Goal: Communication & Community: Participate in discussion

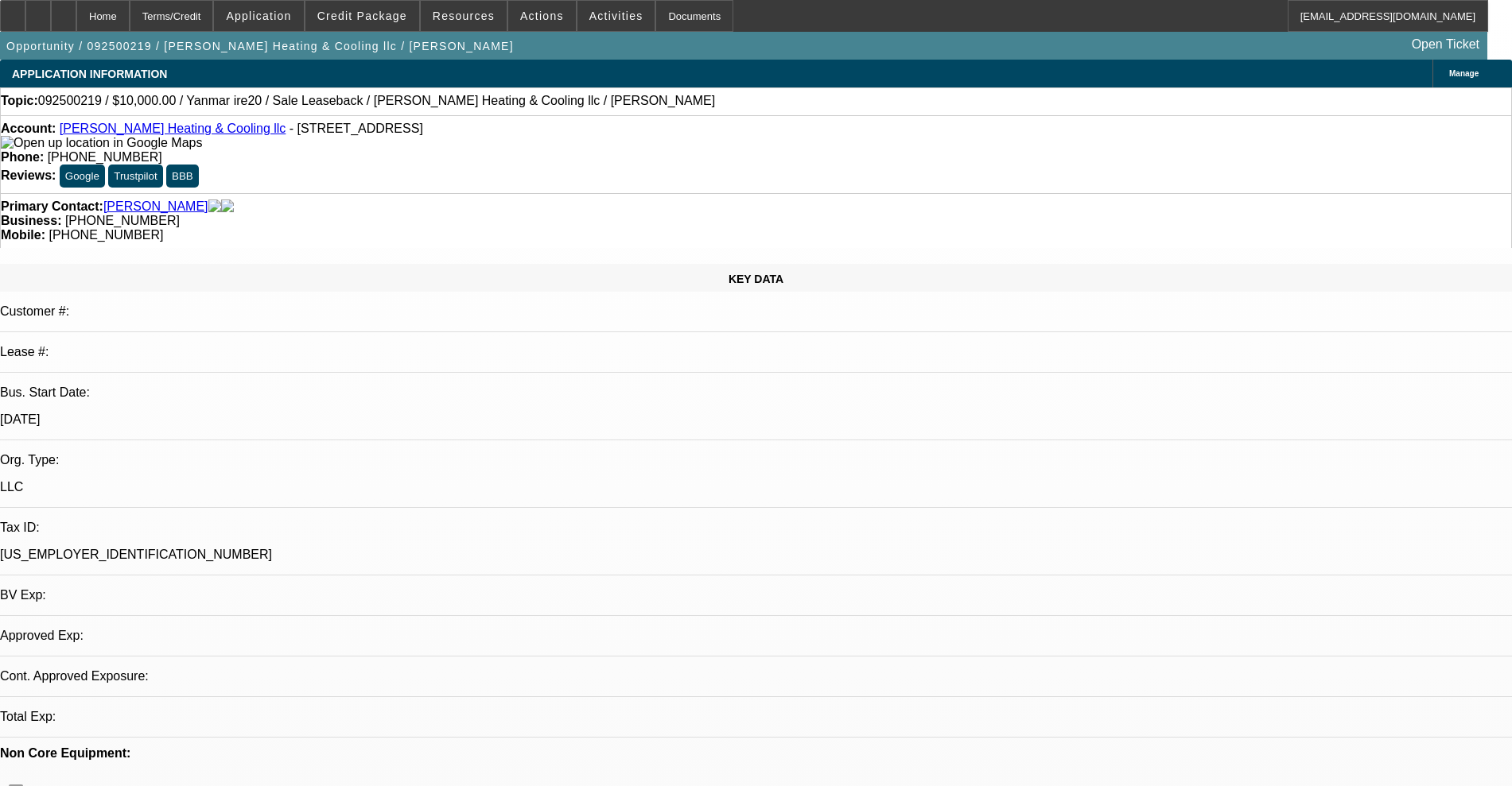
select select "0"
select select "2"
select select "0"
select select "6"
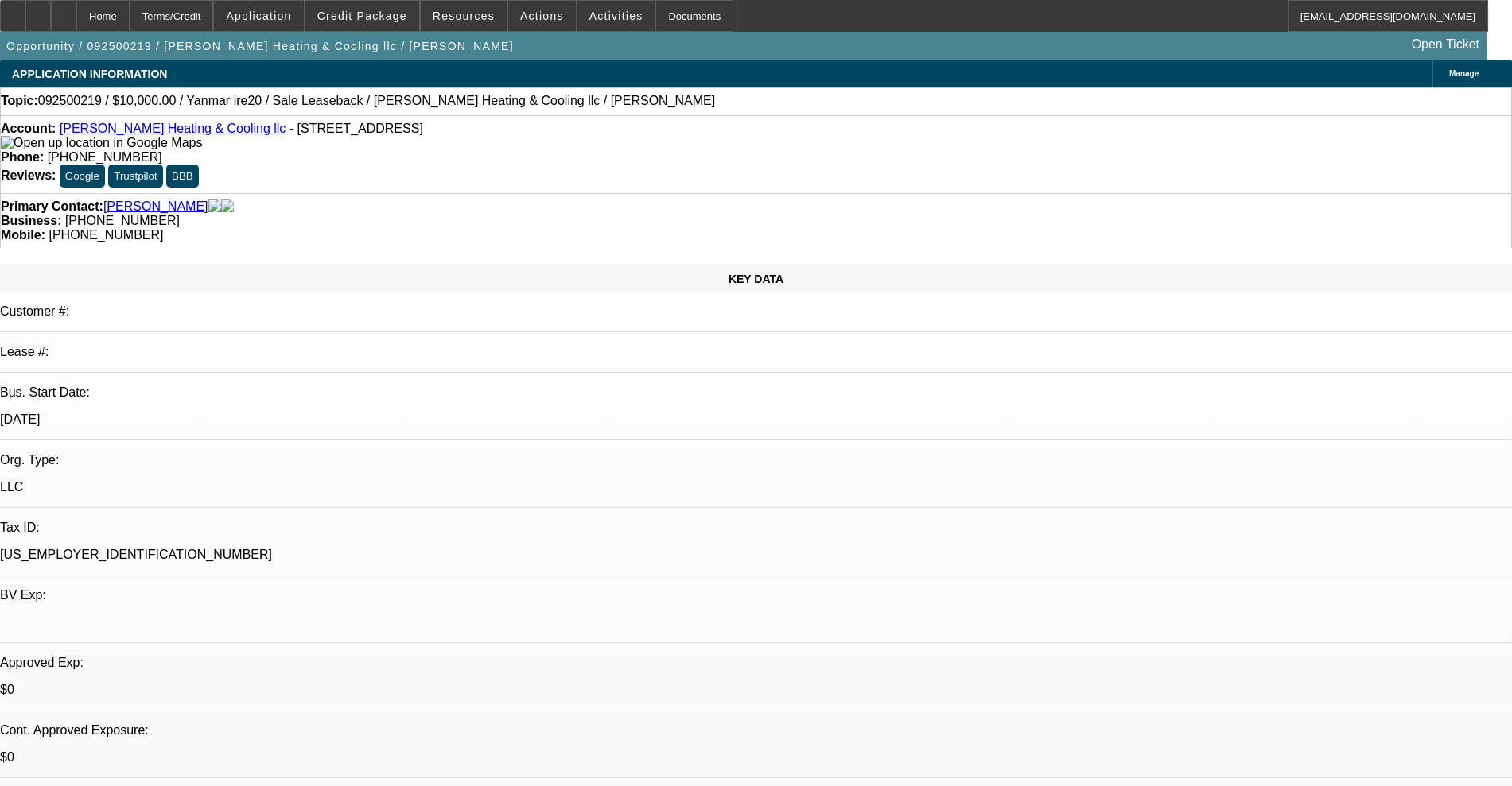
radio input "true"
paste textarea "765-932-6131"
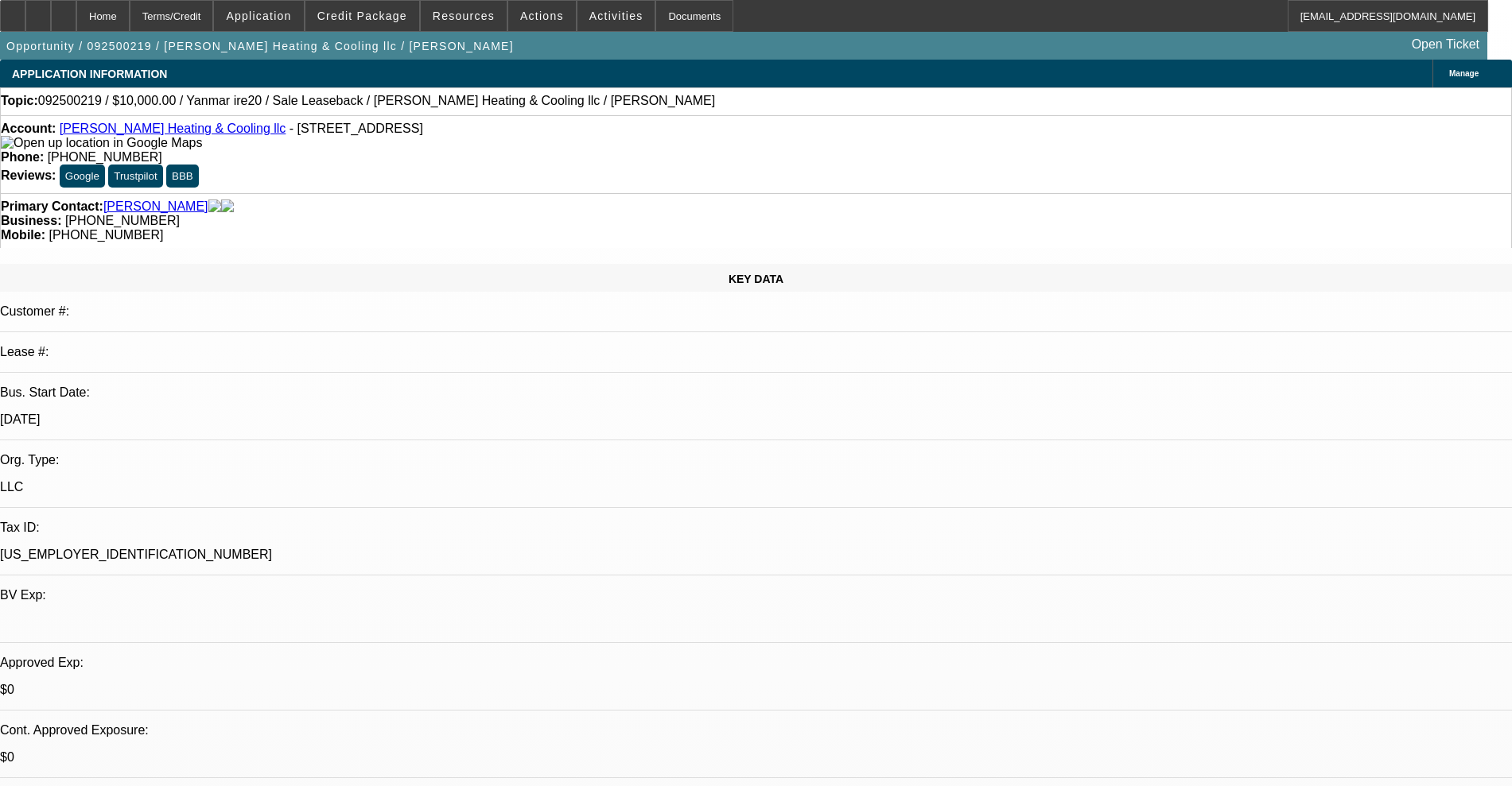
type textarea "Need to speak with bank manager ask her to send most recent bank statement to u…"
radio input "true"
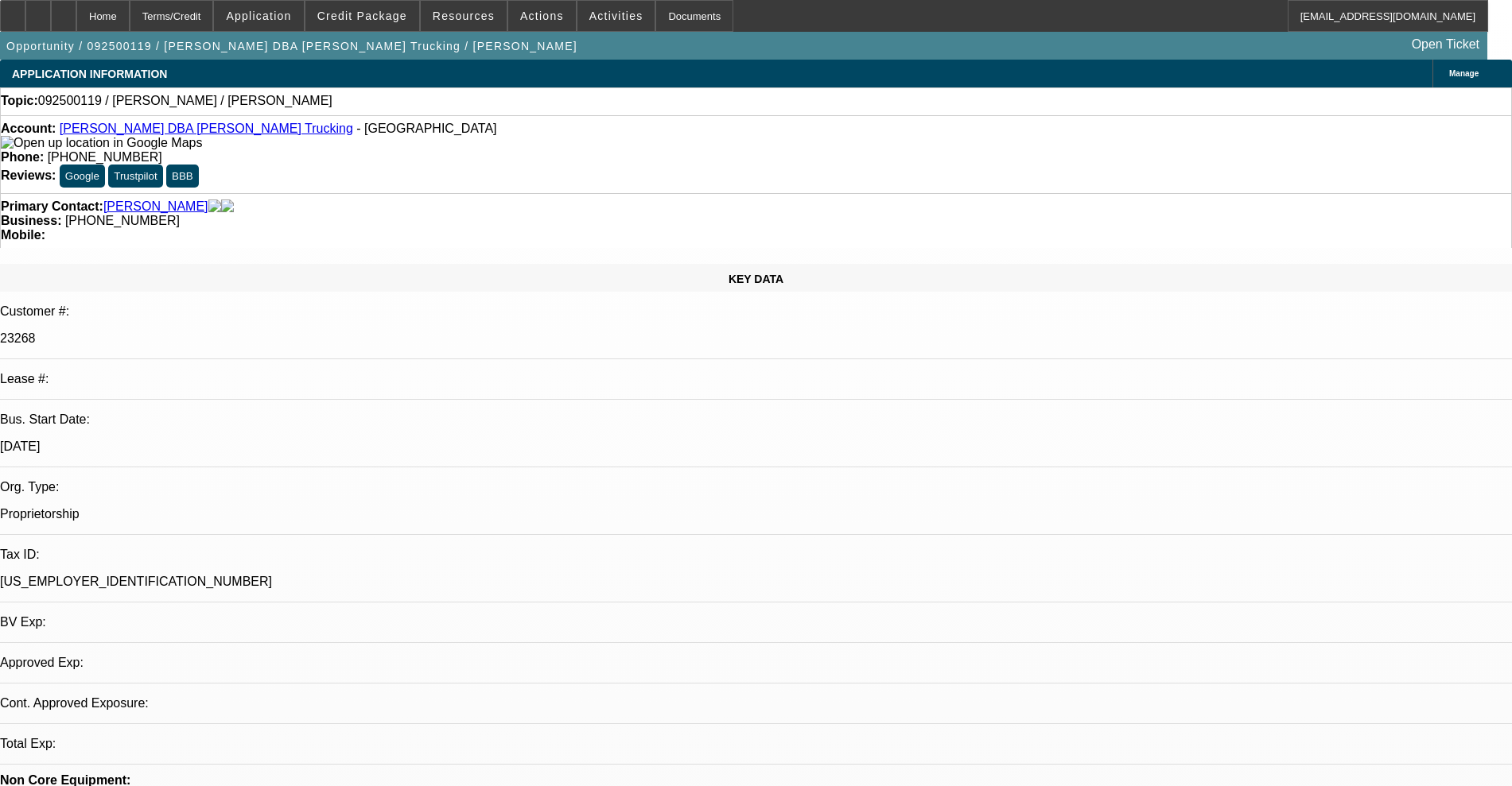
select select "0"
select select "2"
select select "0.1"
select select "4"
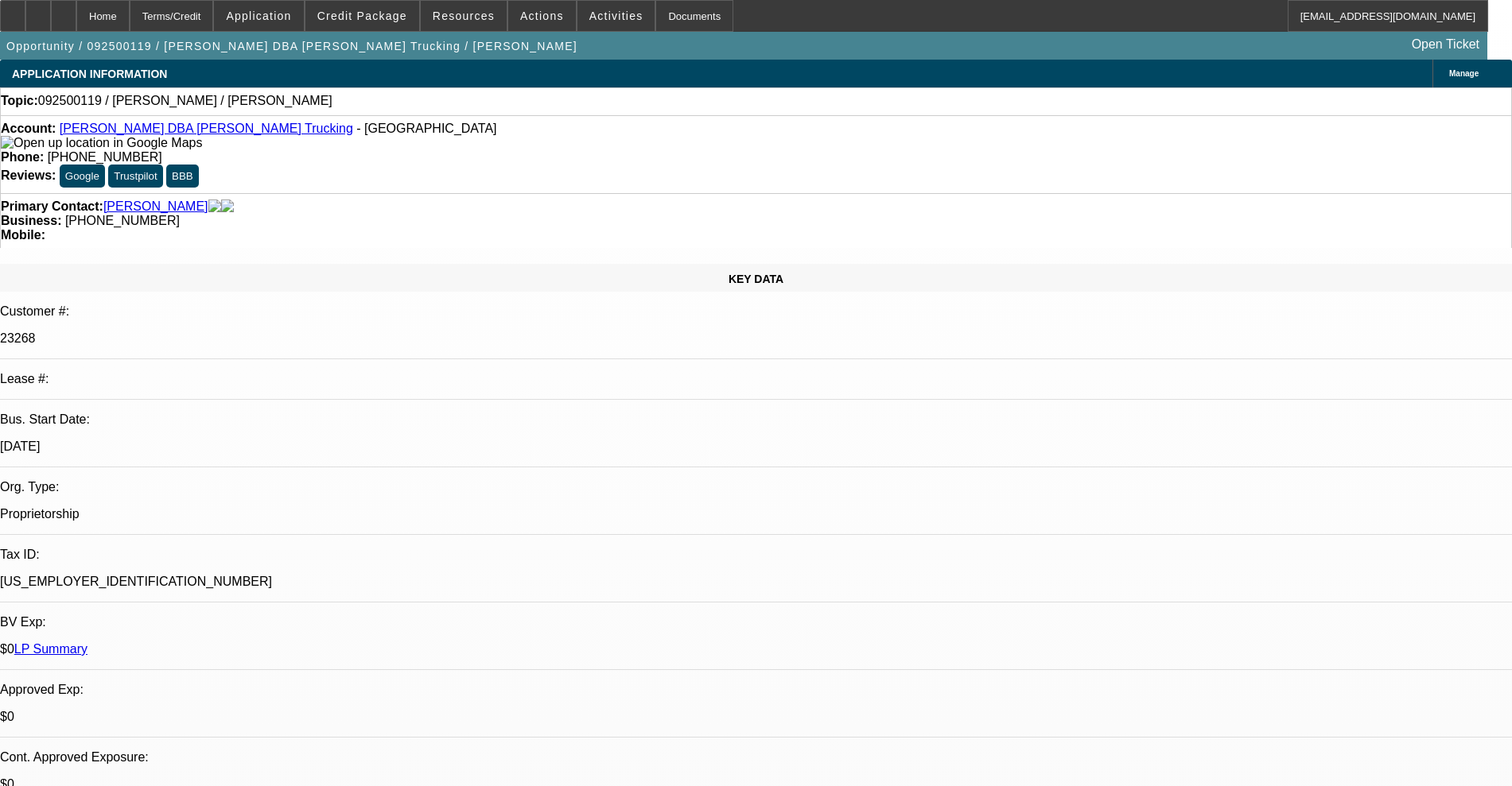
radio input "true"
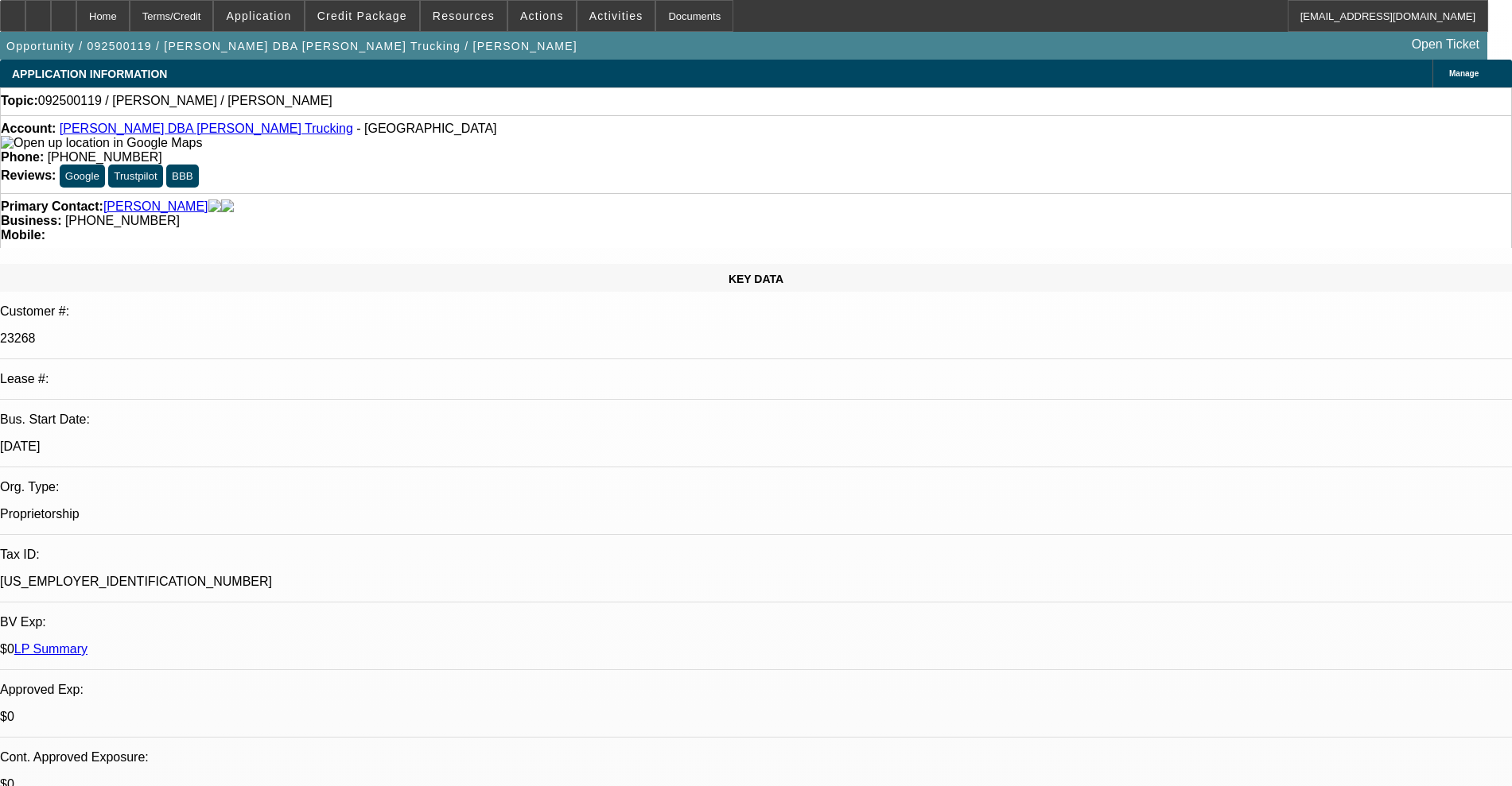
type textarea "v"
type textarea "cust is upside down on current trailers was going to trade in but hoping can ge…"
radio input "true"
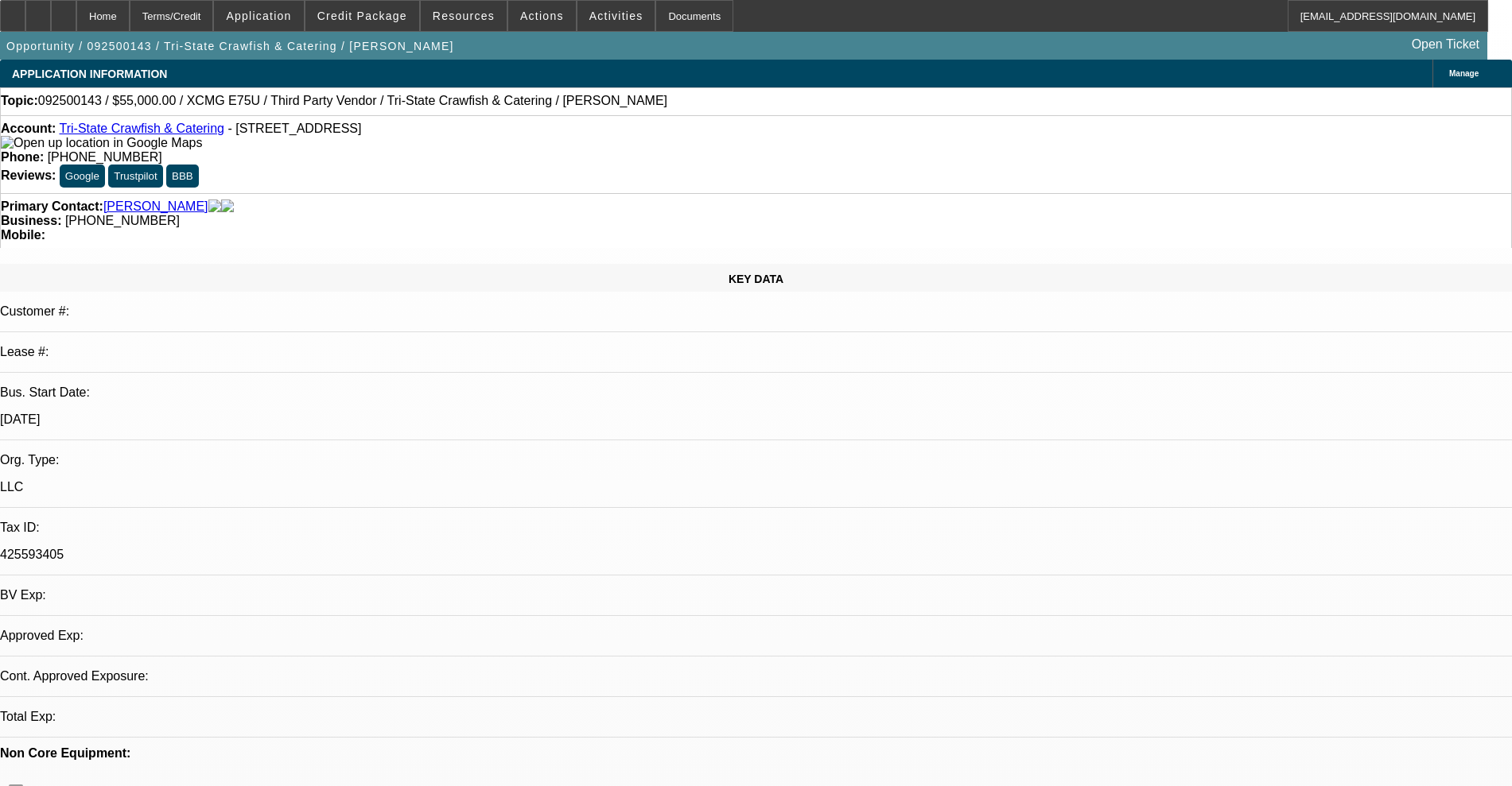
select select "0"
select select "2"
select select "0.1"
select select "1"
select select "2"
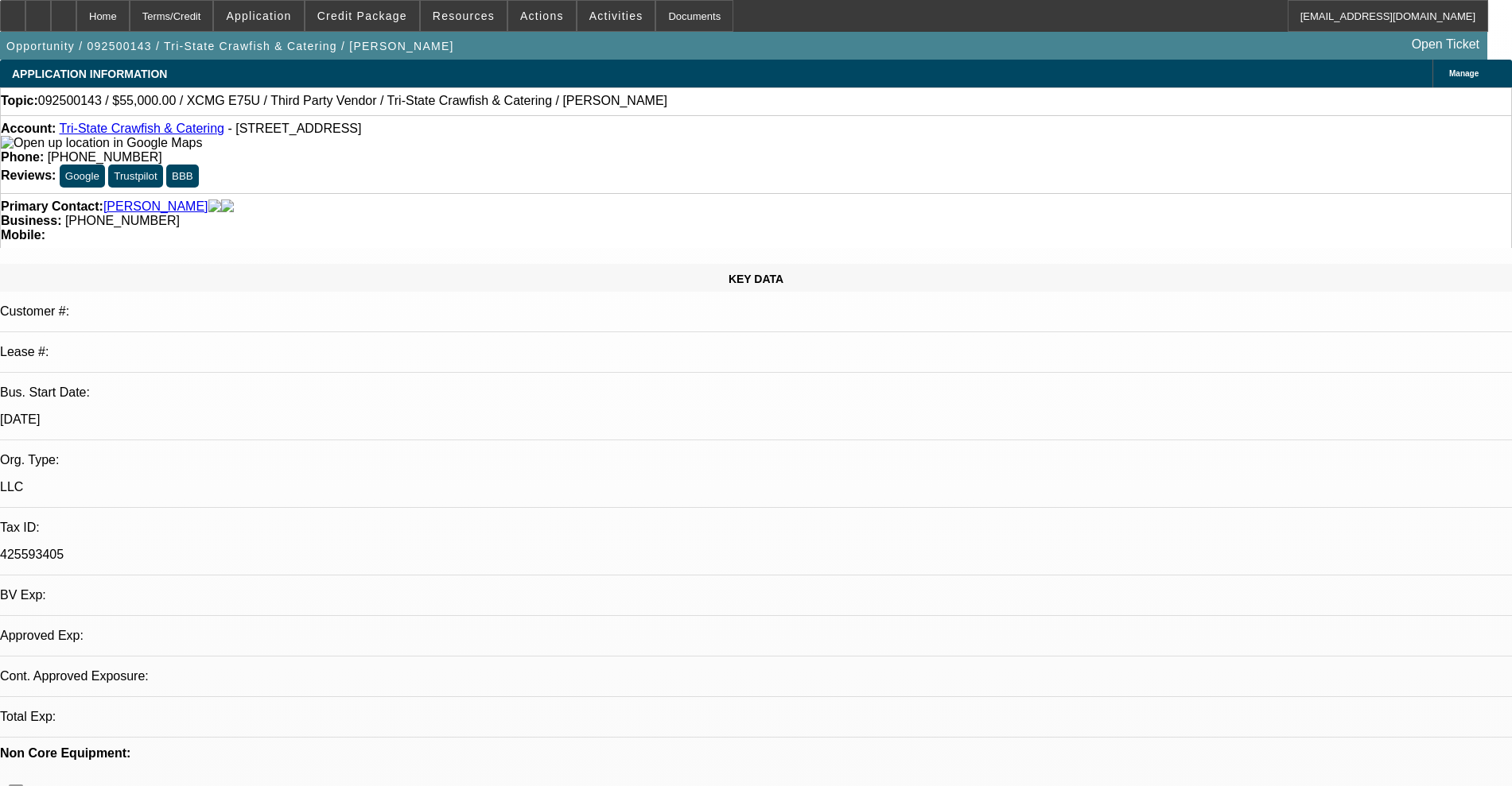
select select "4"
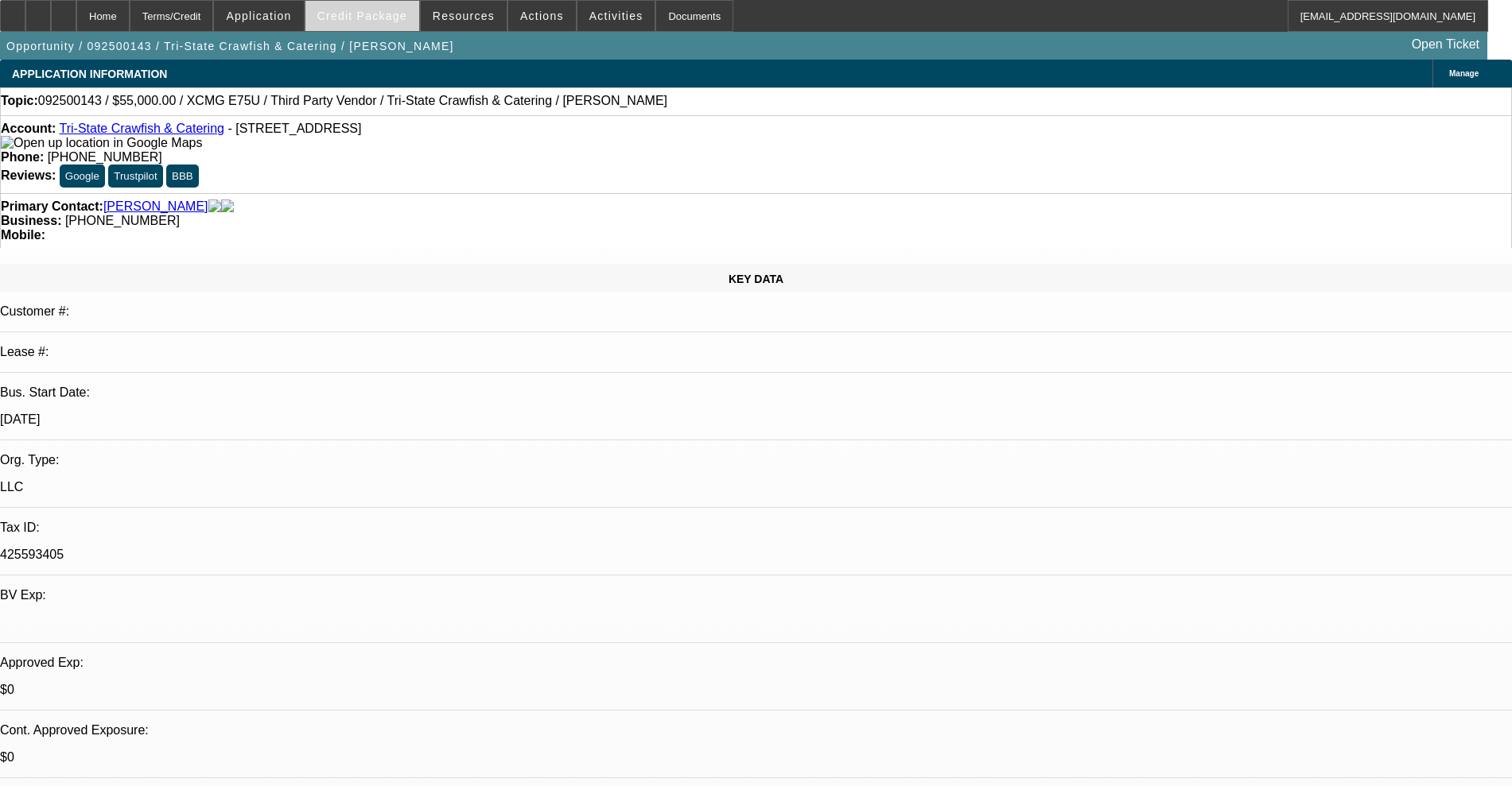
click at [370, 15] on span "Credit Package" at bounding box center [362, 15] width 90 height 13
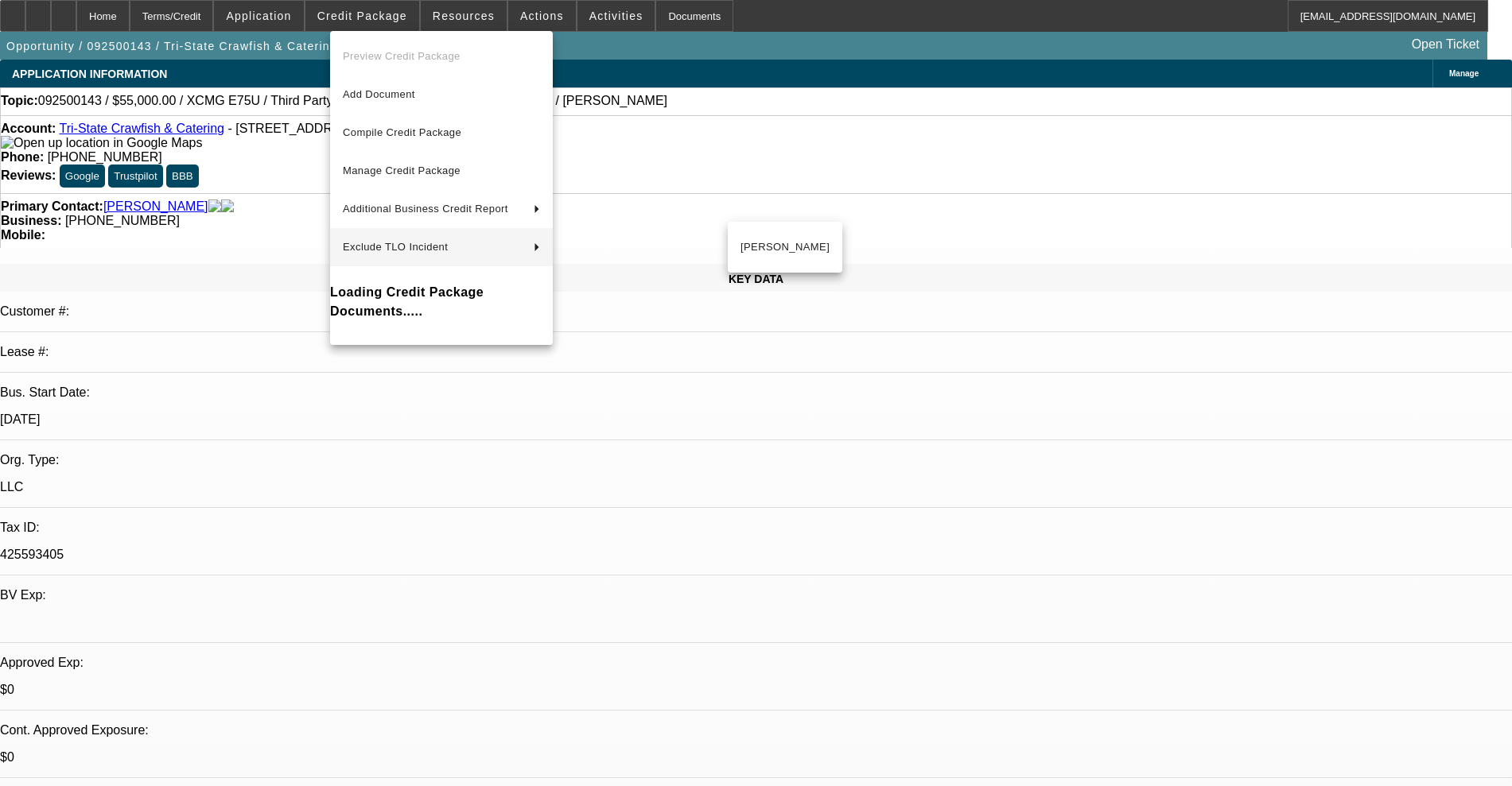
click at [1141, 622] on div at bounding box center [756, 393] width 1512 height 786
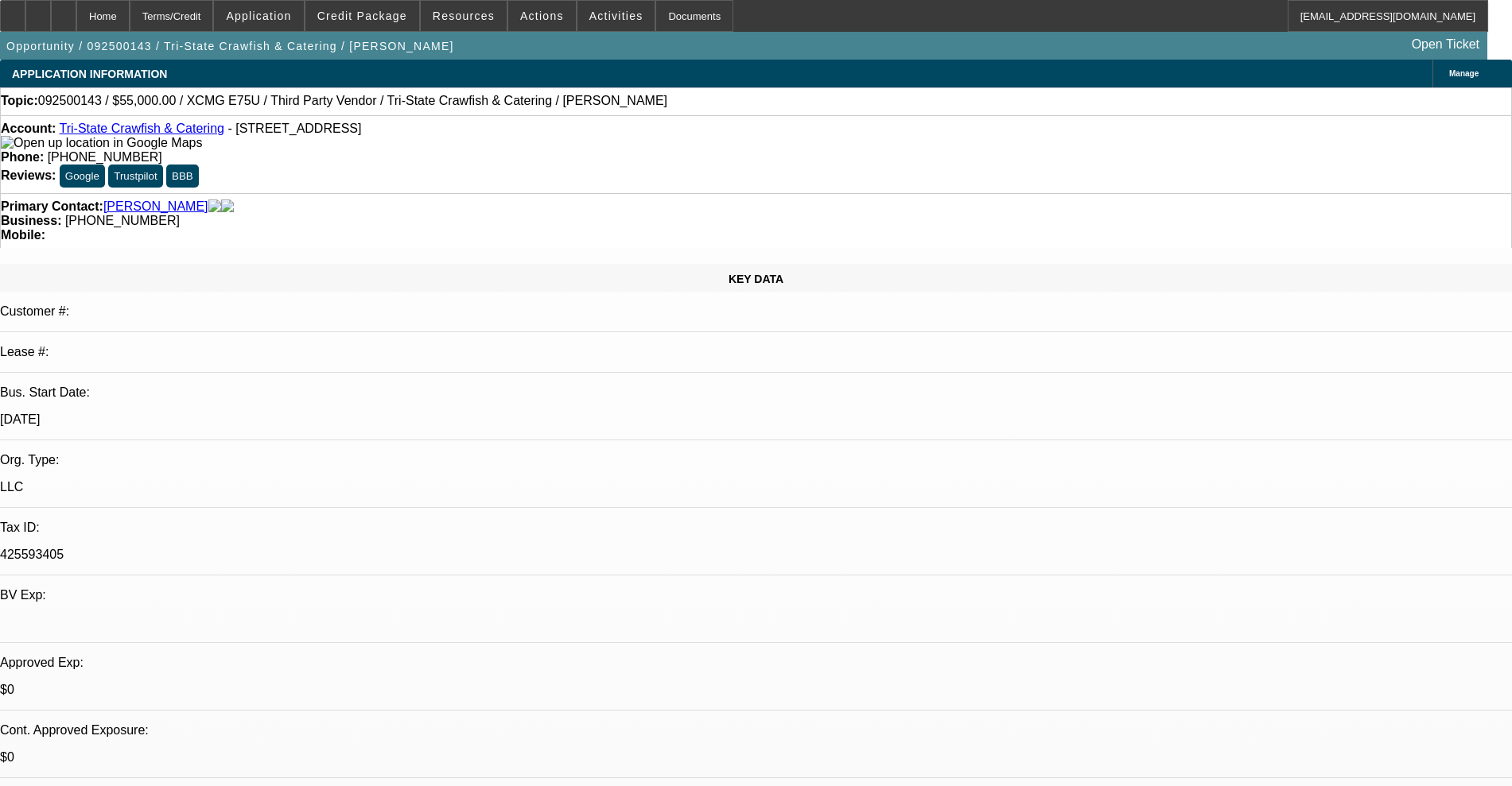
radio input "true"
type textarea "R"
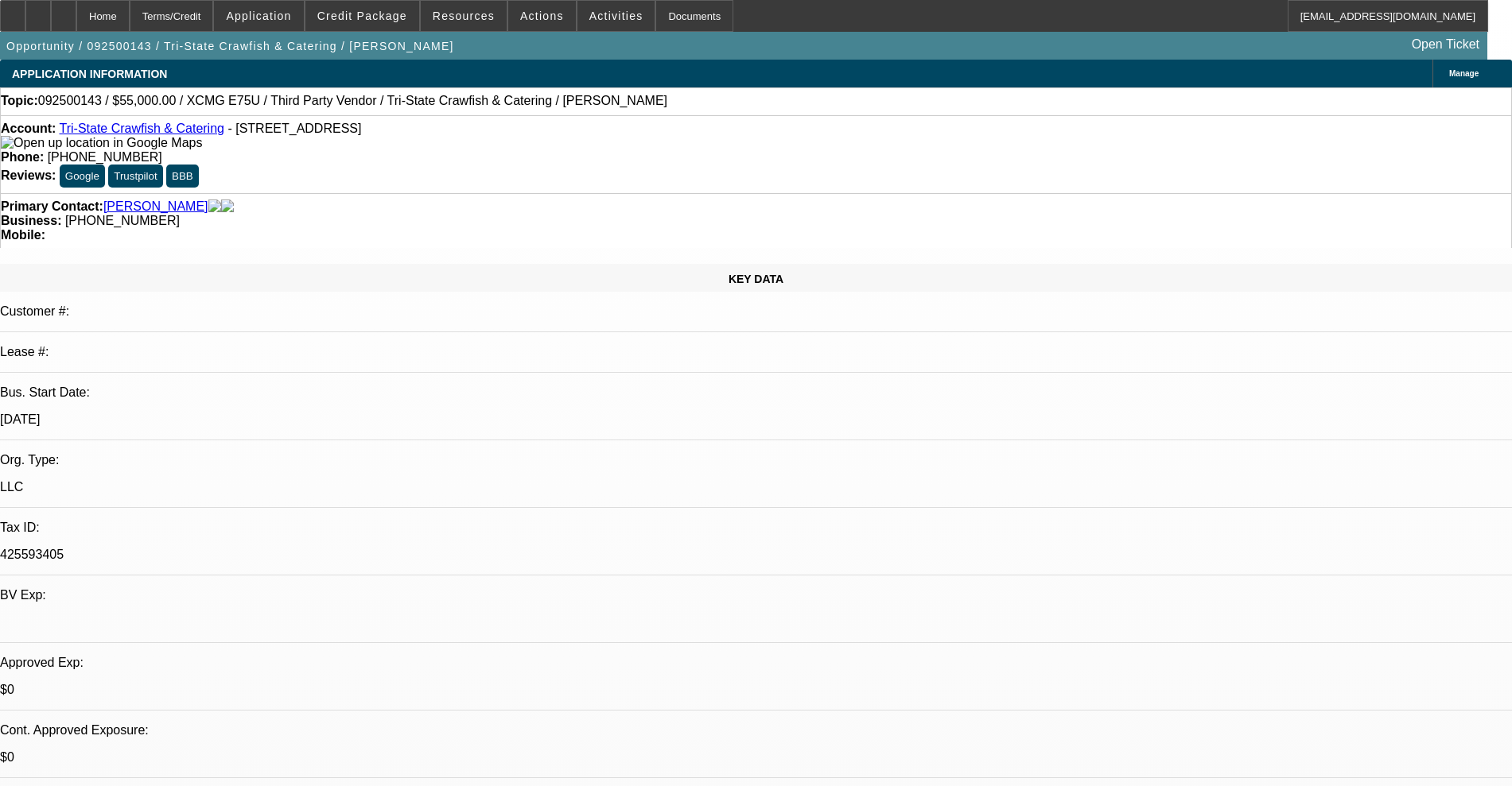
type textarea "s"
paste textarea "• Missing asset serial number – if you have it and can send it great, if not pl…"
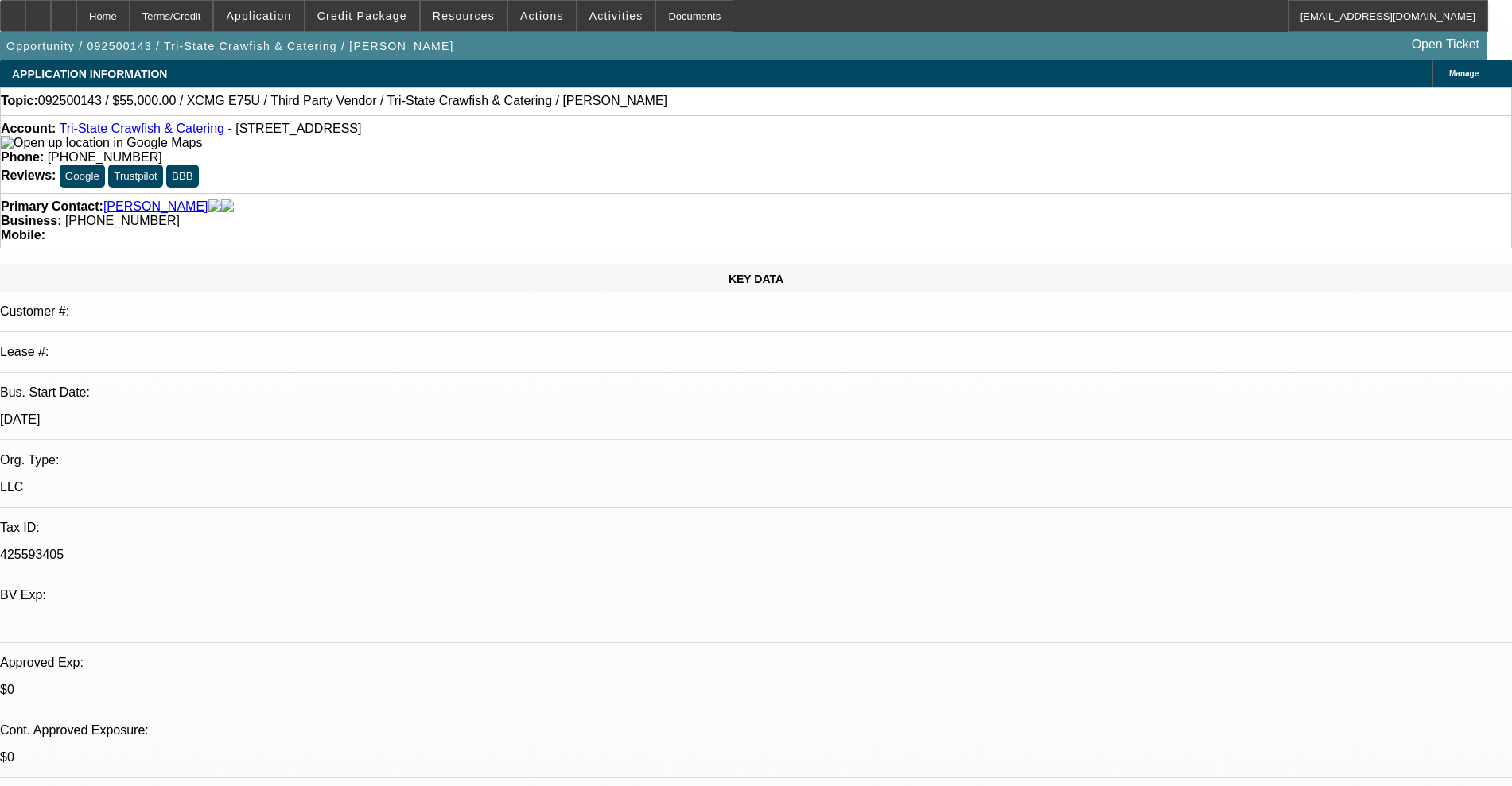
scroll to position [53, 0]
type textarea "requested update for previous requested items • Missing asset serial number – i…"
radio input "true"
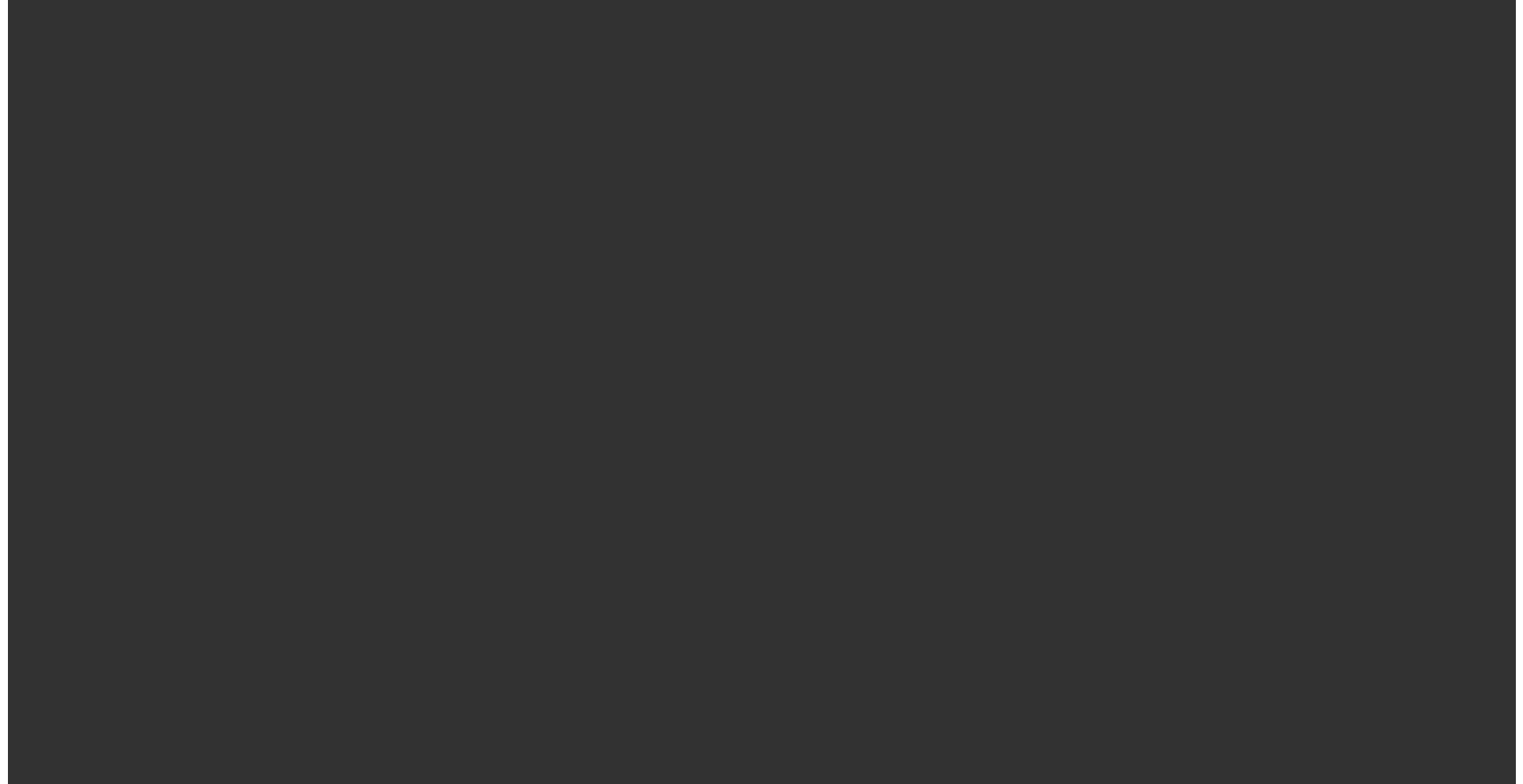
scroll to position [0, 0]
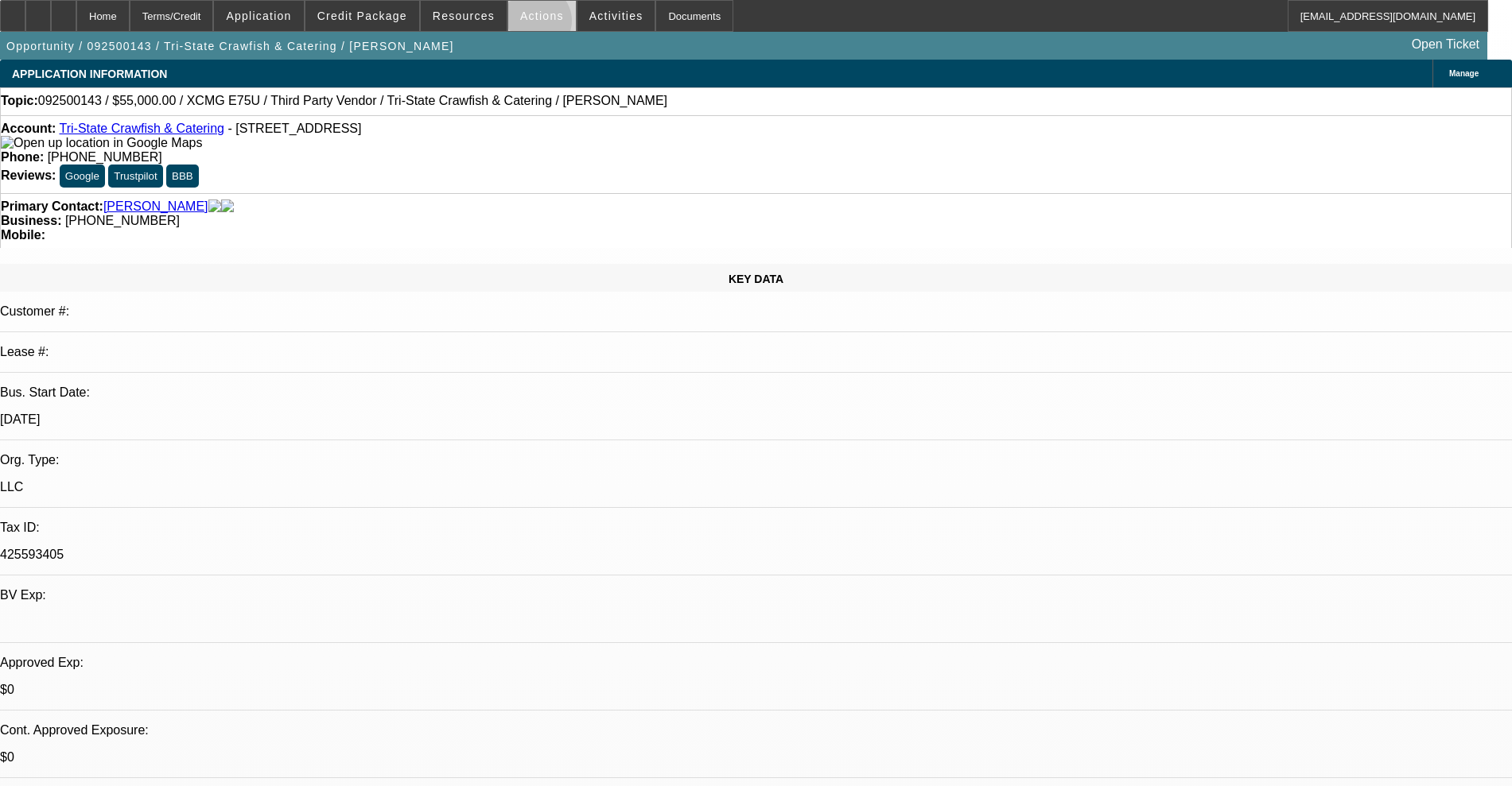
click at [529, 25] on span at bounding box center [542, 15] width 68 height 38
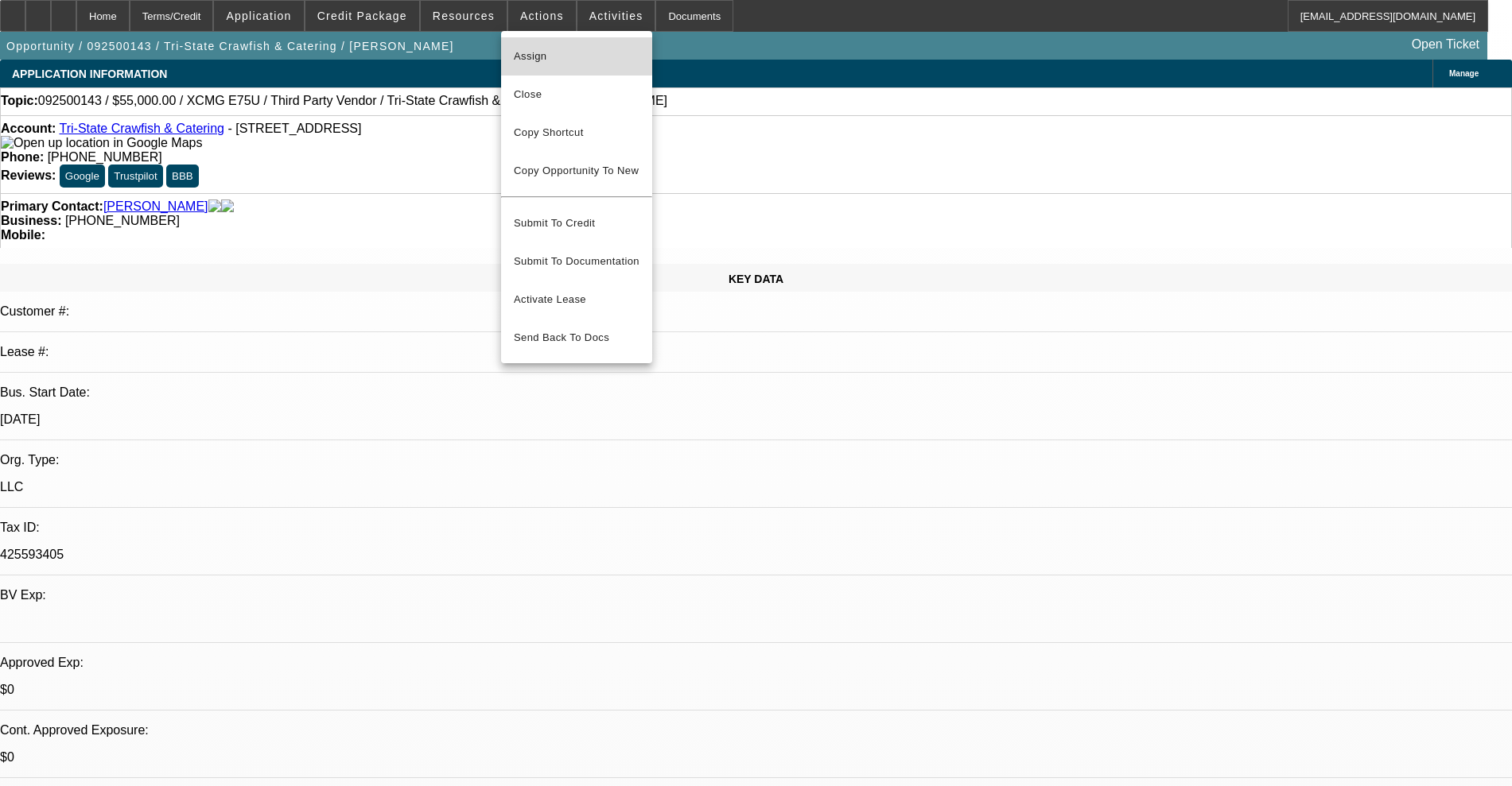
click at [523, 48] on span "Assign" at bounding box center [577, 56] width 126 height 19
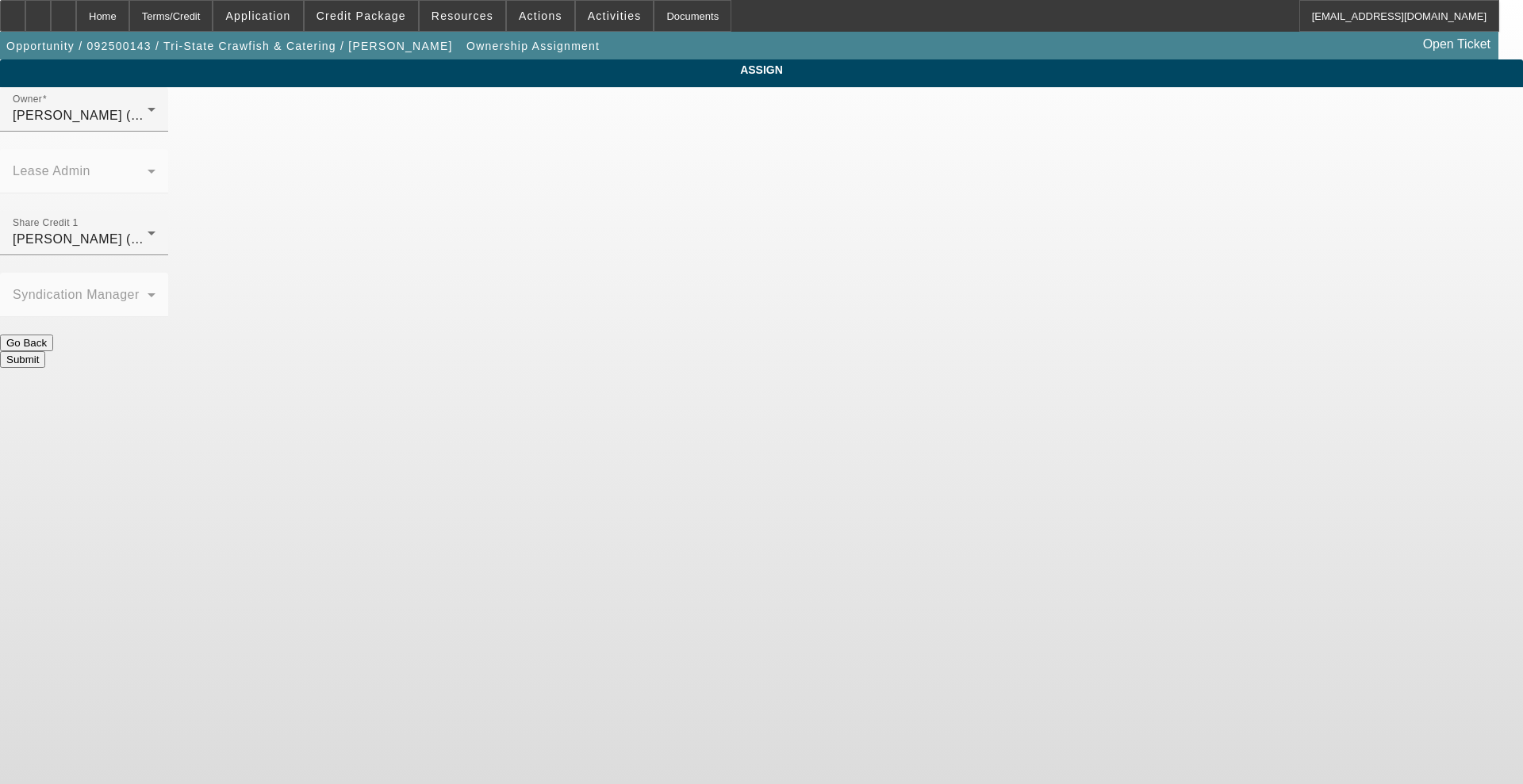
click at [78, 218] on mat-label "Share Credit 1" at bounding box center [46, 223] width 66 height 10
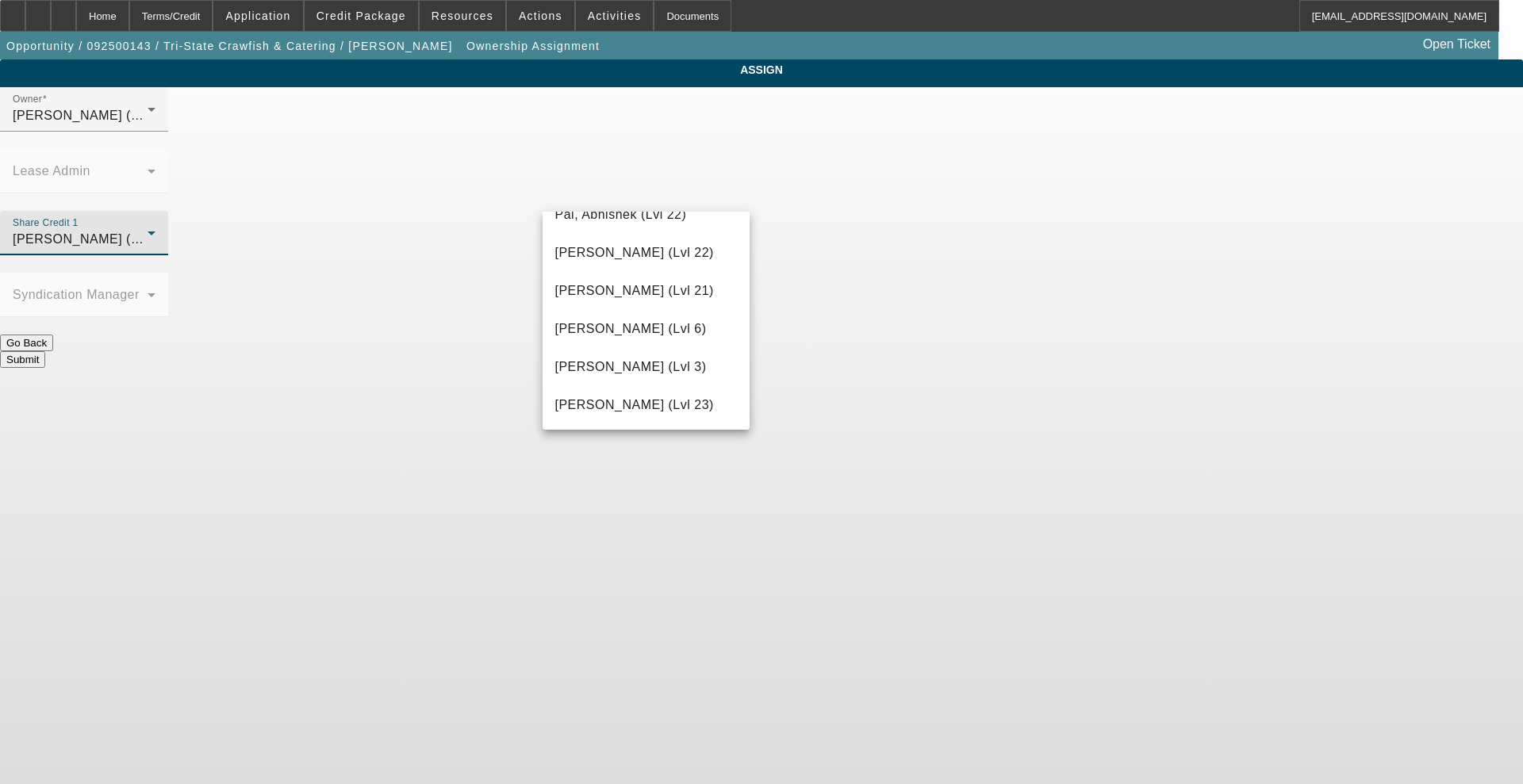
scroll to position [1624, 0]
click at [611, 372] on span "Richards, Stephanie (Lvl 3)" at bounding box center [631, 363] width 152 height 19
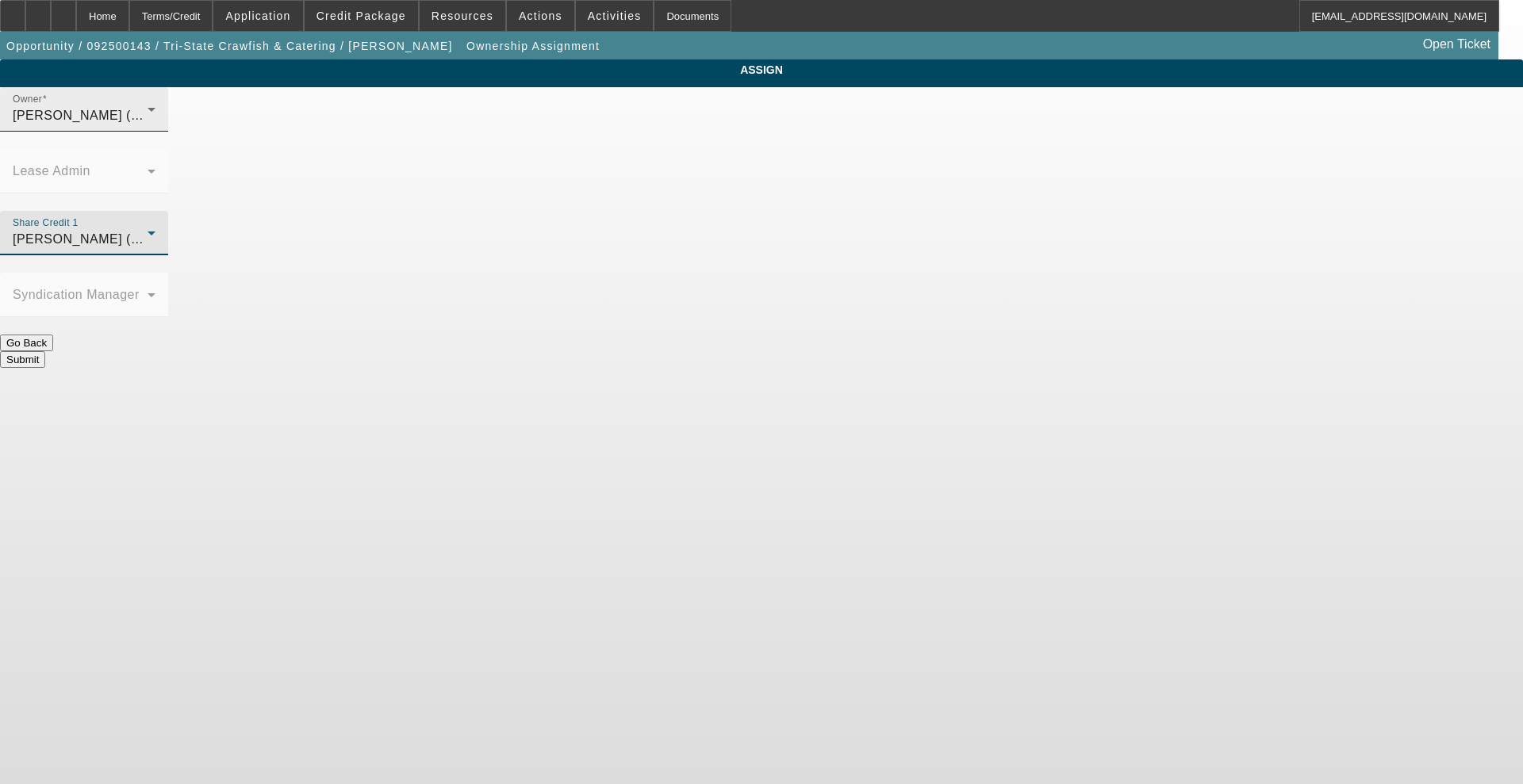
click at [148, 125] on div "Richards, Stephanie (Lvl 3)" at bounding box center [80, 115] width 135 height 19
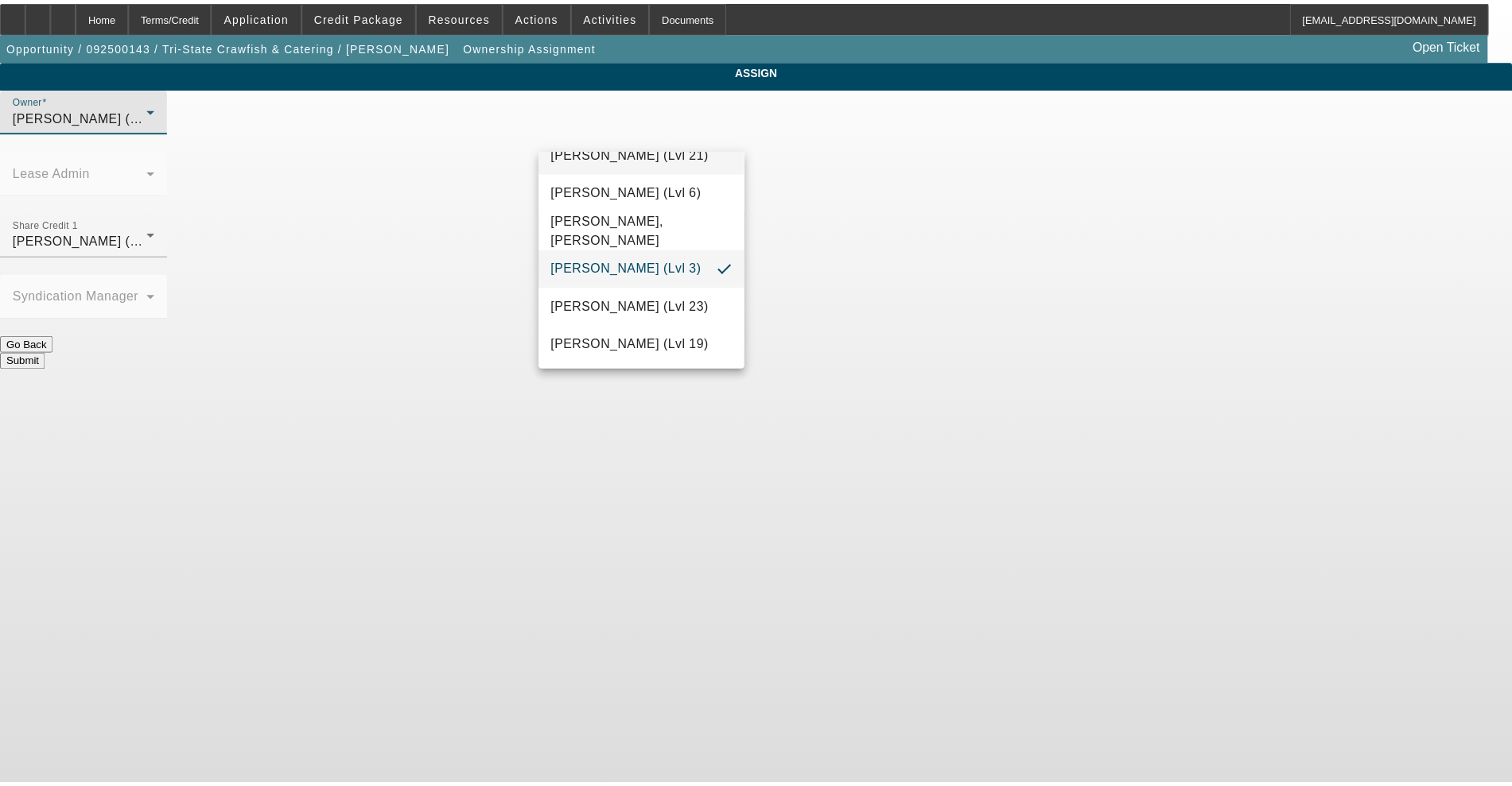
scroll to position [1811, 0]
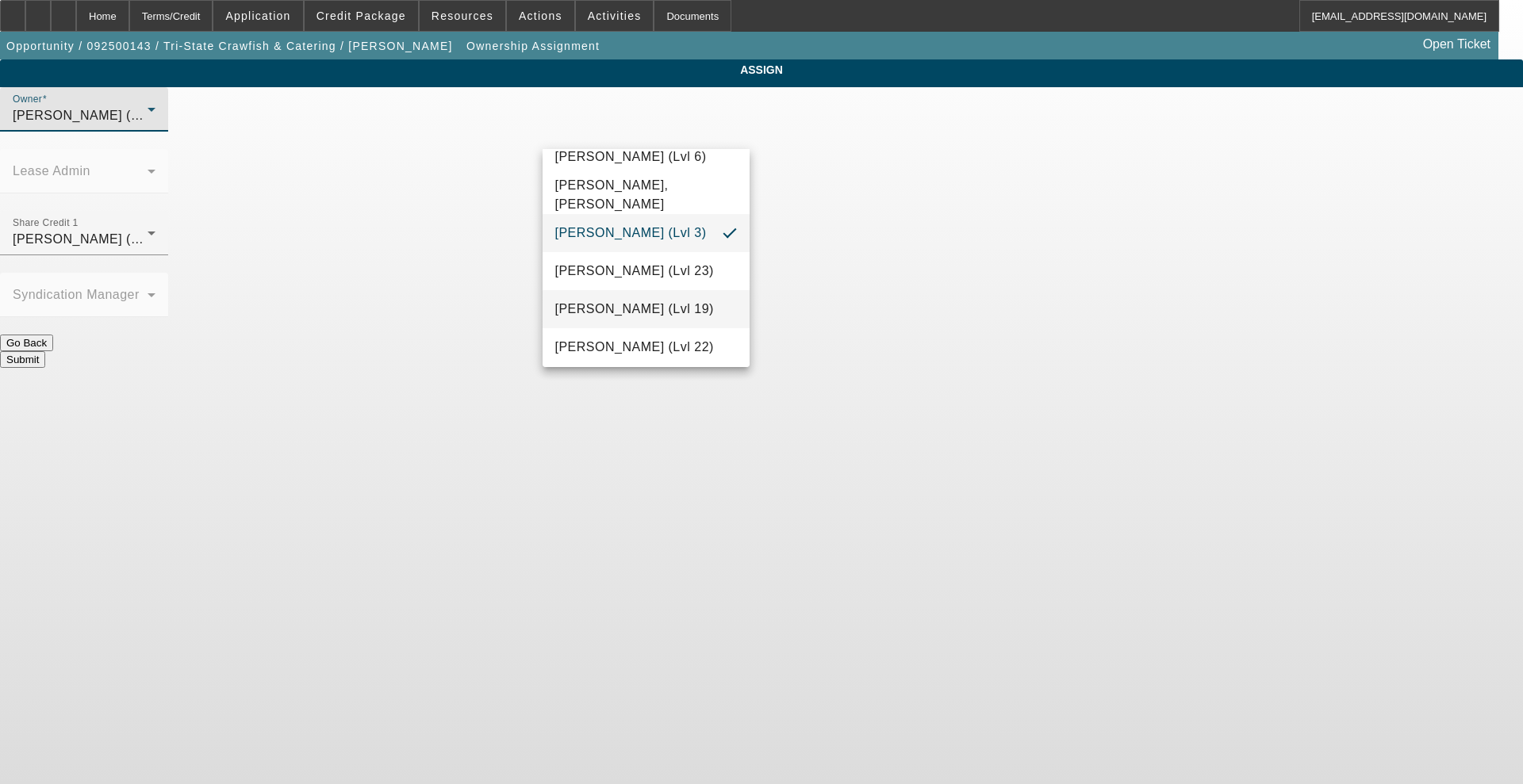
click at [621, 306] on mat-option "Rustebakke, Aaron (Lvl 19)" at bounding box center [646, 309] width 207 height 38
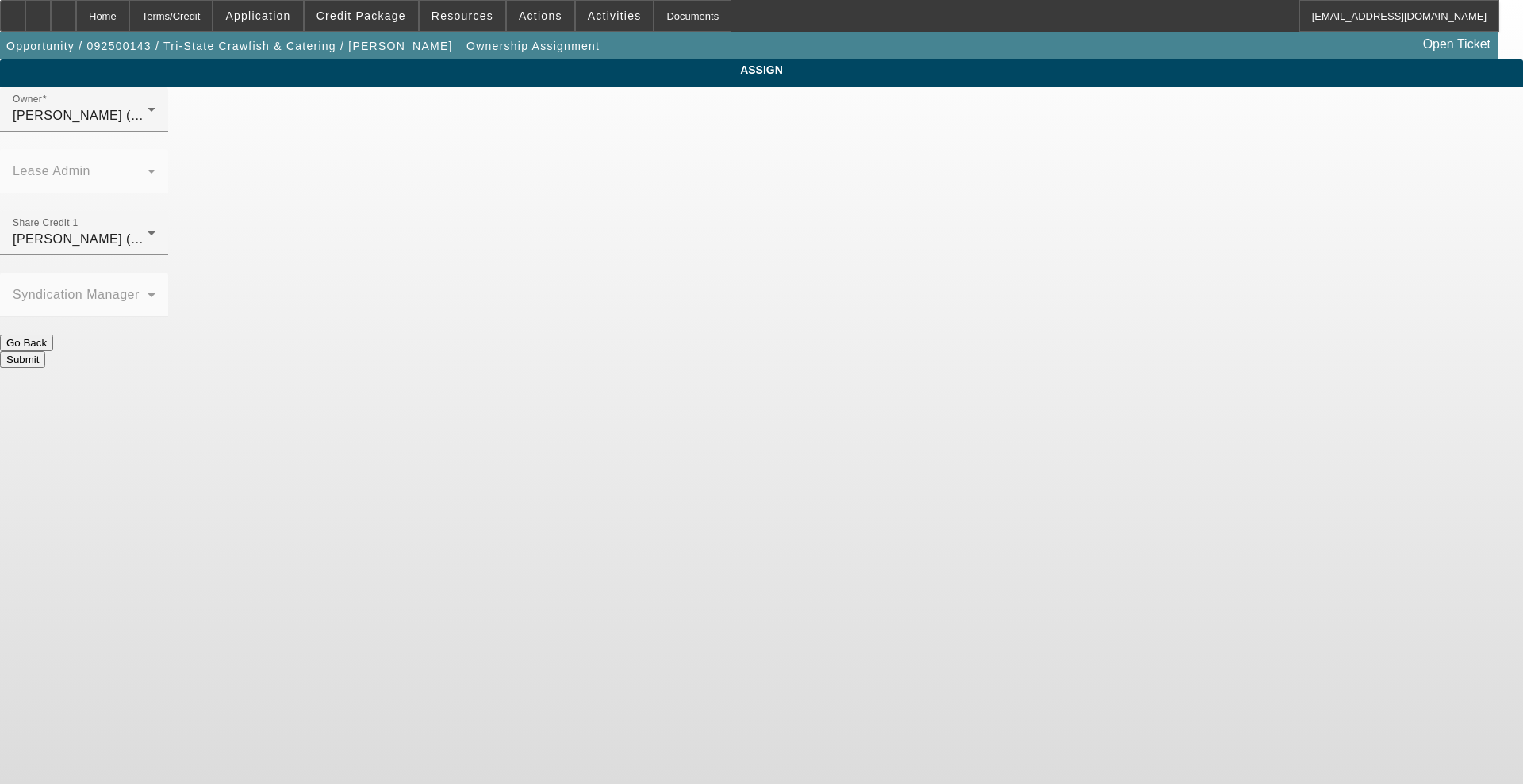
click at [46, 352] on button "Submit" at bounding box center [23, 360] width 46 height 17
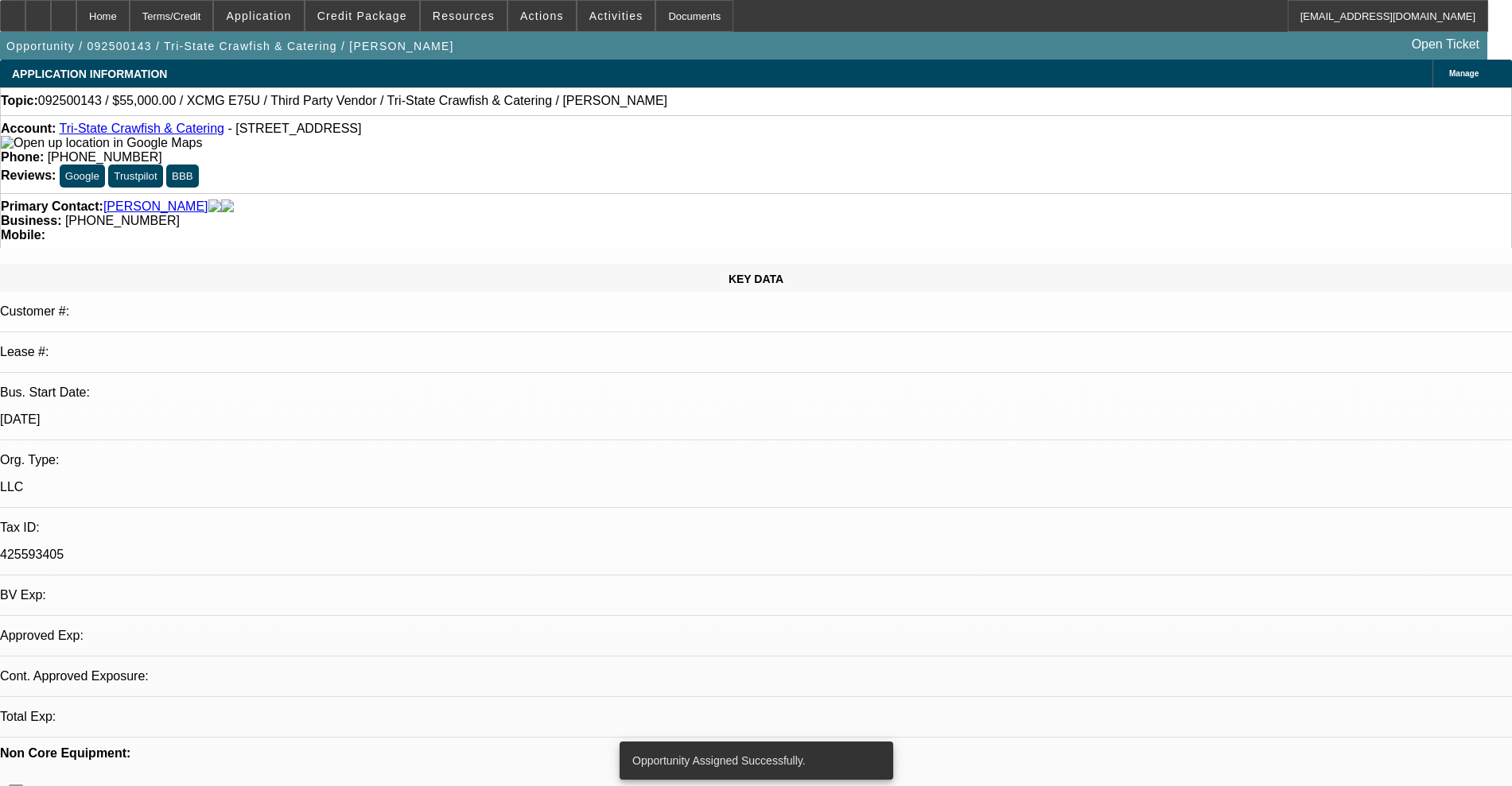
select select "0"
select select "2"
select select "0.1"
select select "4"
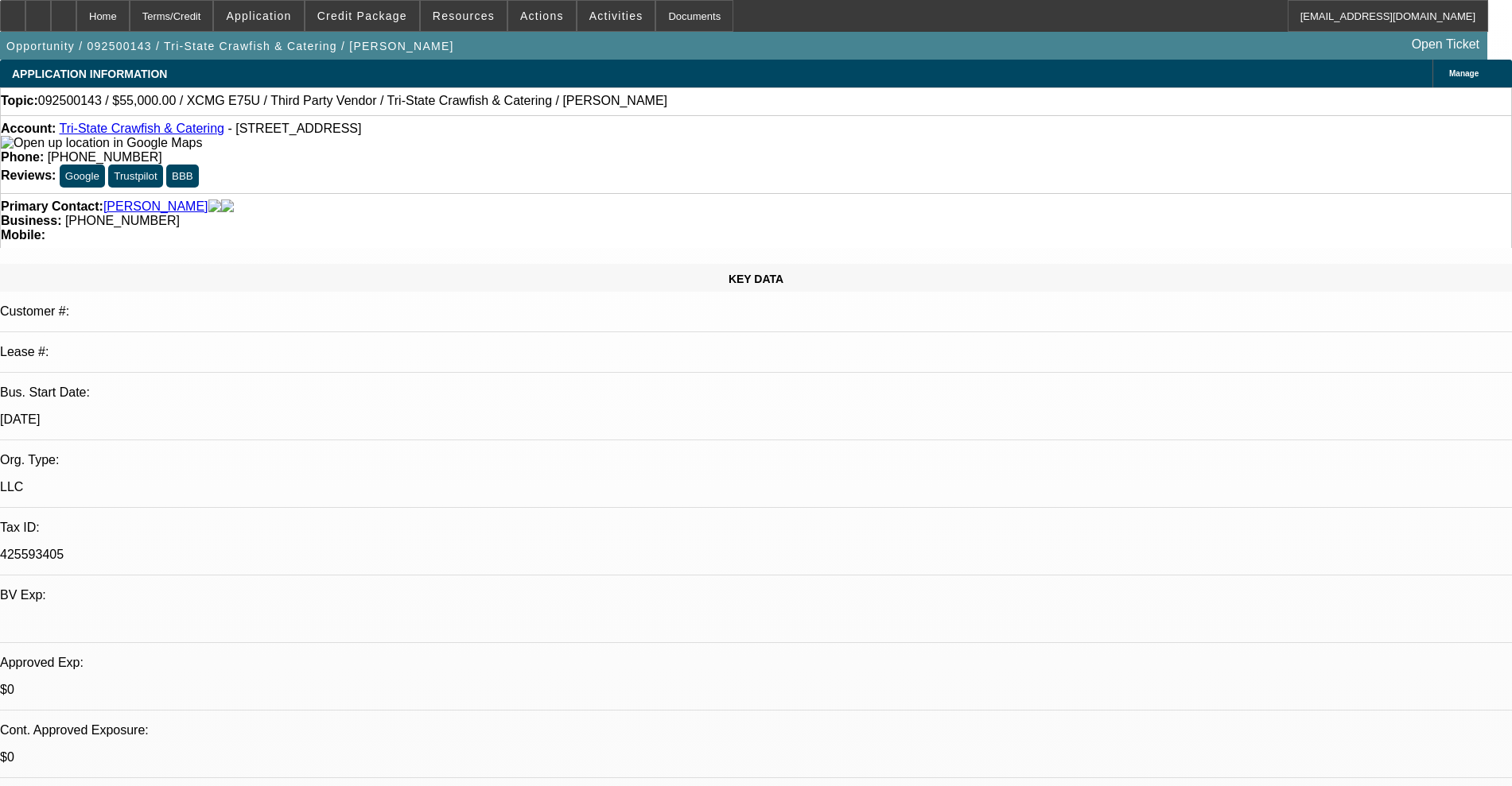
drag, startPoint x: 1336, startPoint y: 384, endPoint x: 1012, endPoint y: 343, distance: 326.6
copy div "requested update for previous requested items • Missing asset serial number – i…"
click at [22, 12] on div at bounding box center [13, 16] width 25 height 32
select select "0.2"
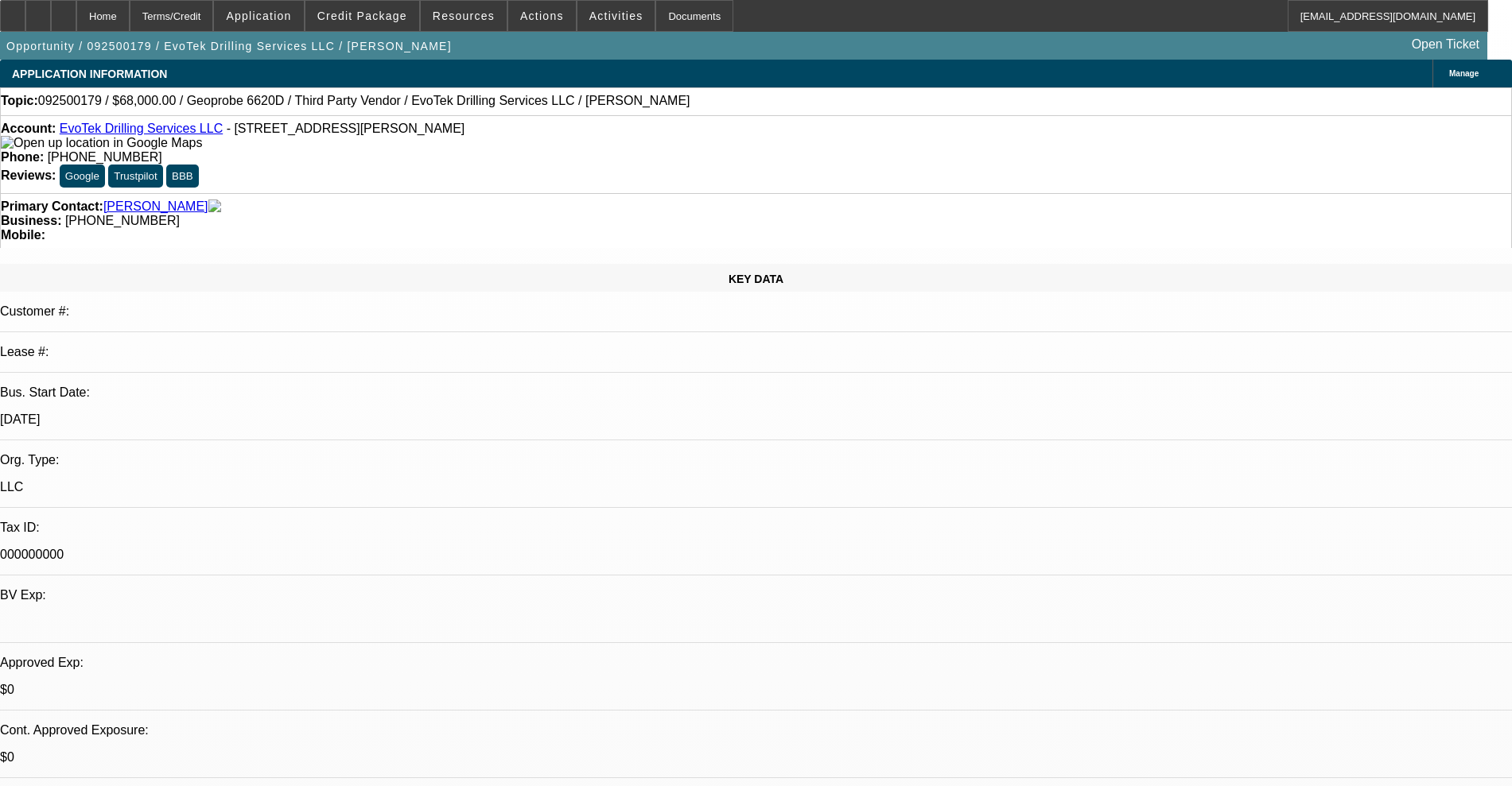
select select "2"
select select "0"
select select "6"
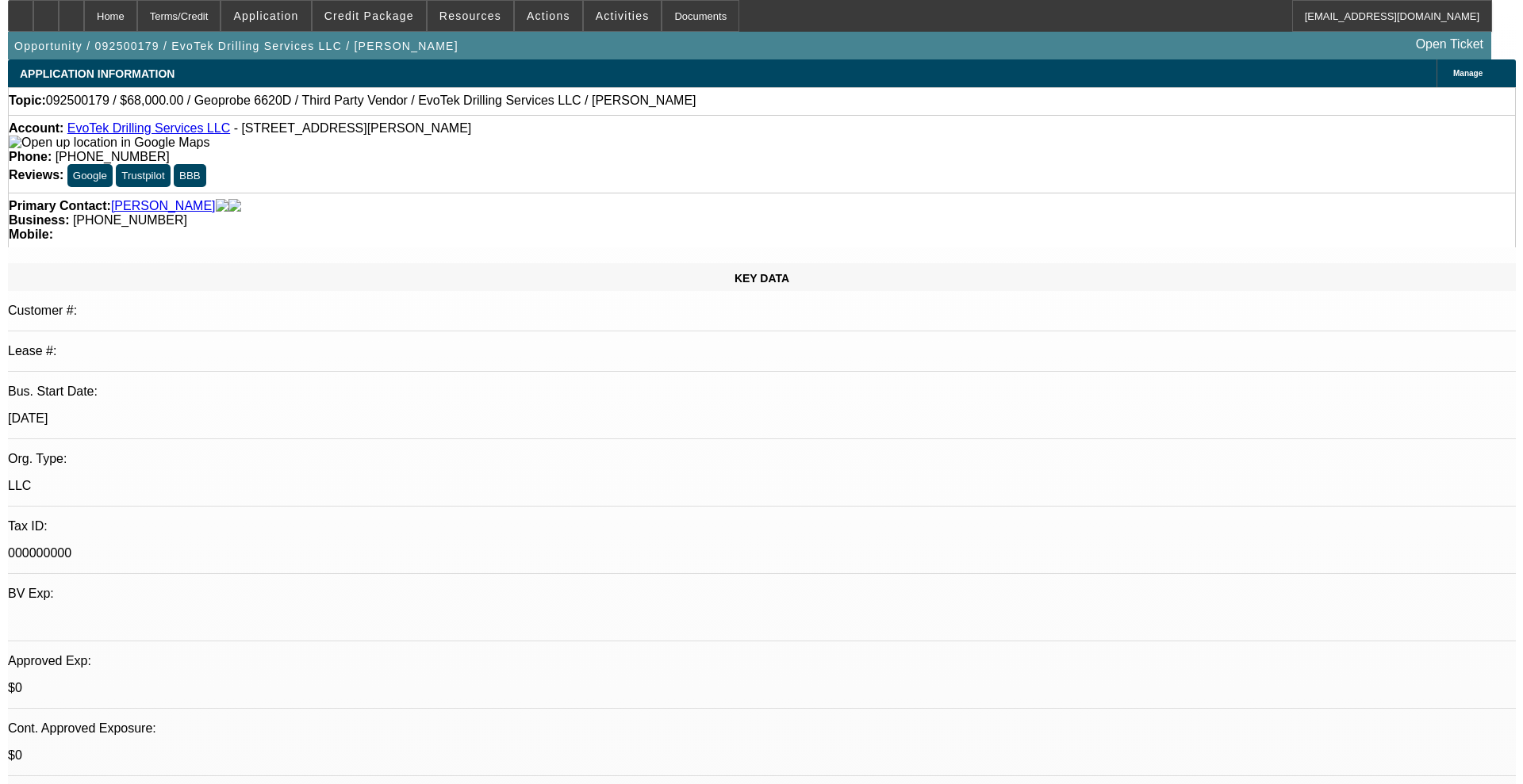
scroll to position [18, 0]
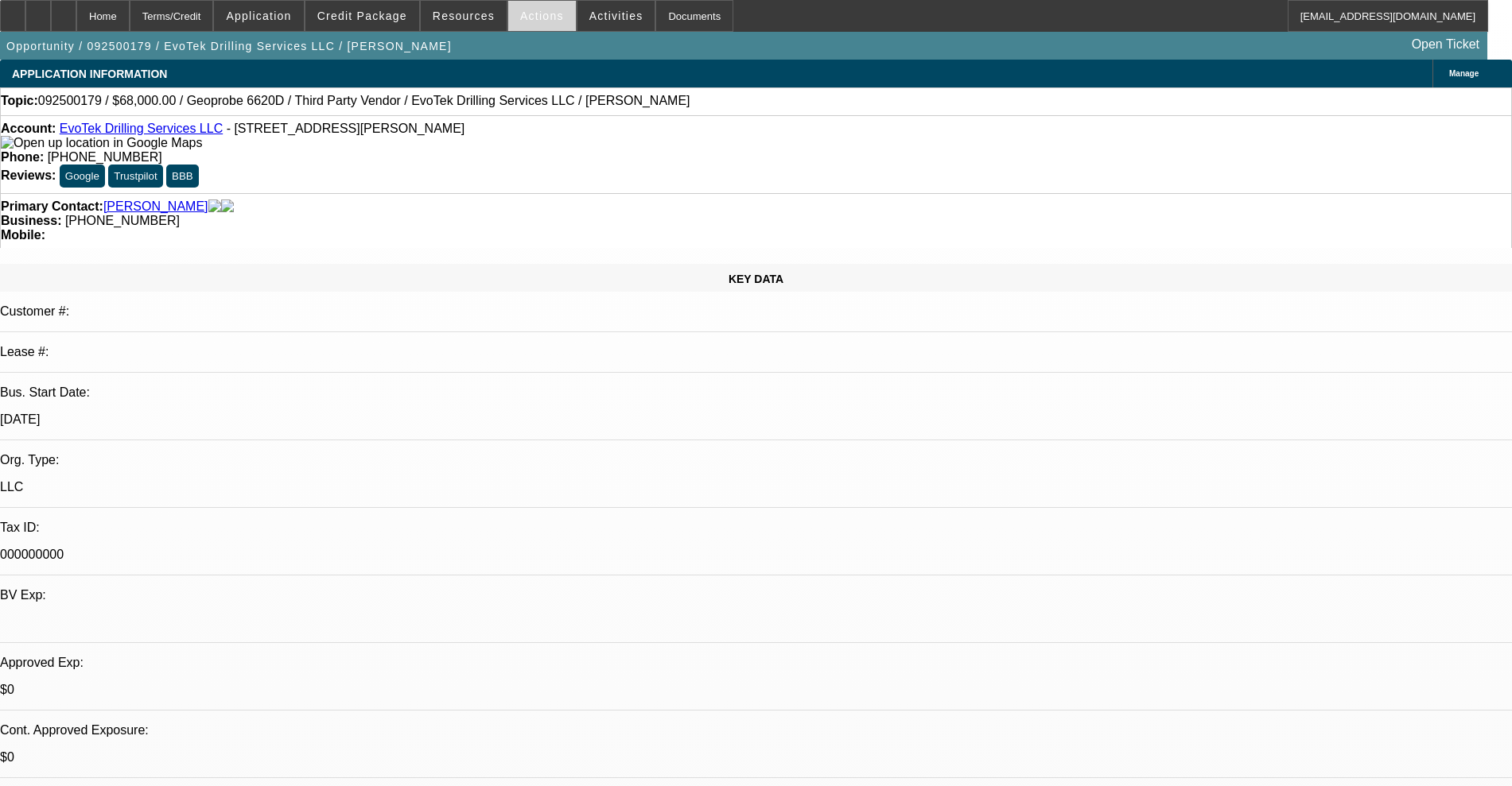
click at [531, 2] on span at bounding box center [542, 15] width 68 height 38
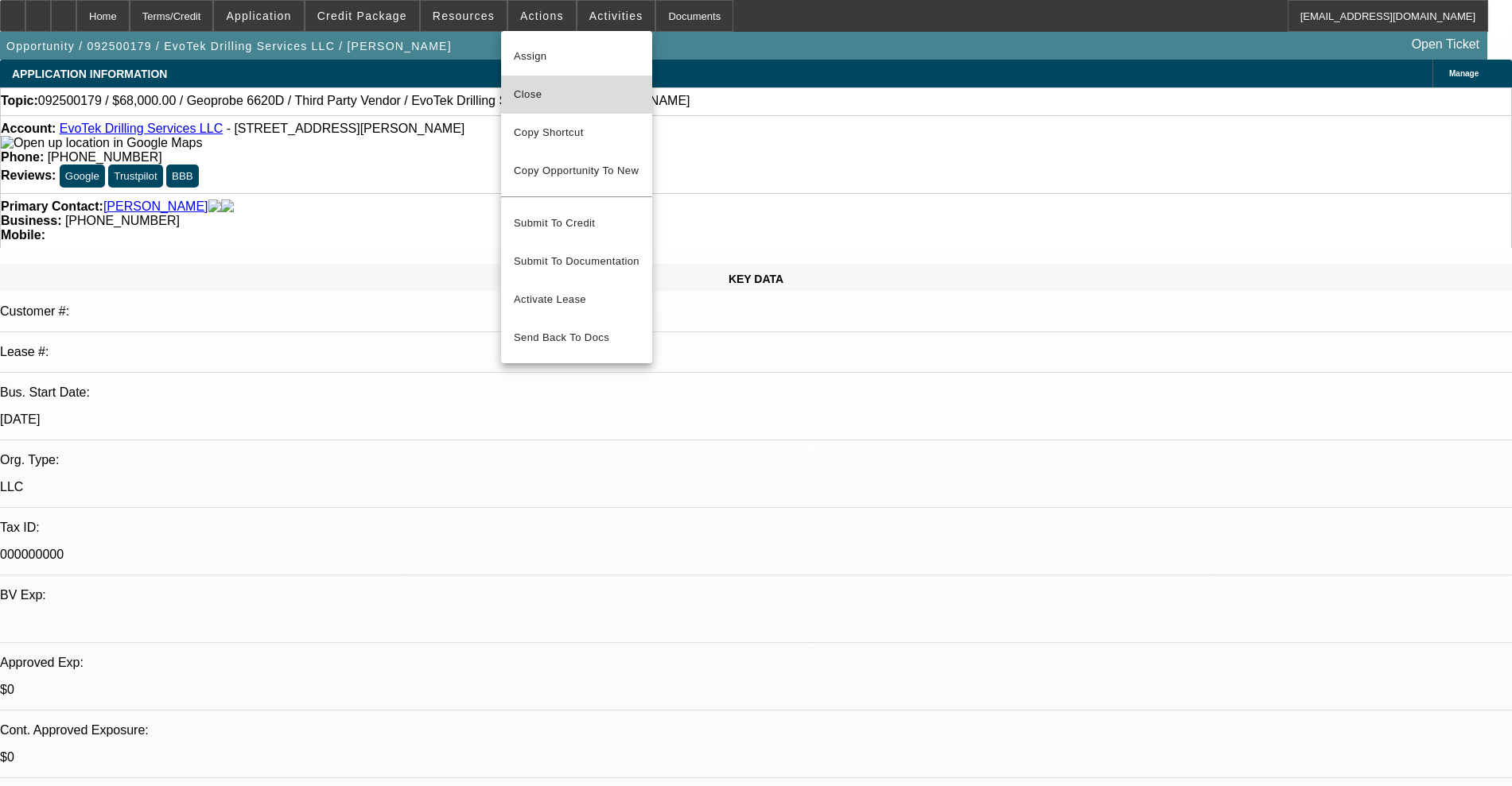
click at [582, 102] on span "Close" at bounding box center [577, 95] width 126 height 19
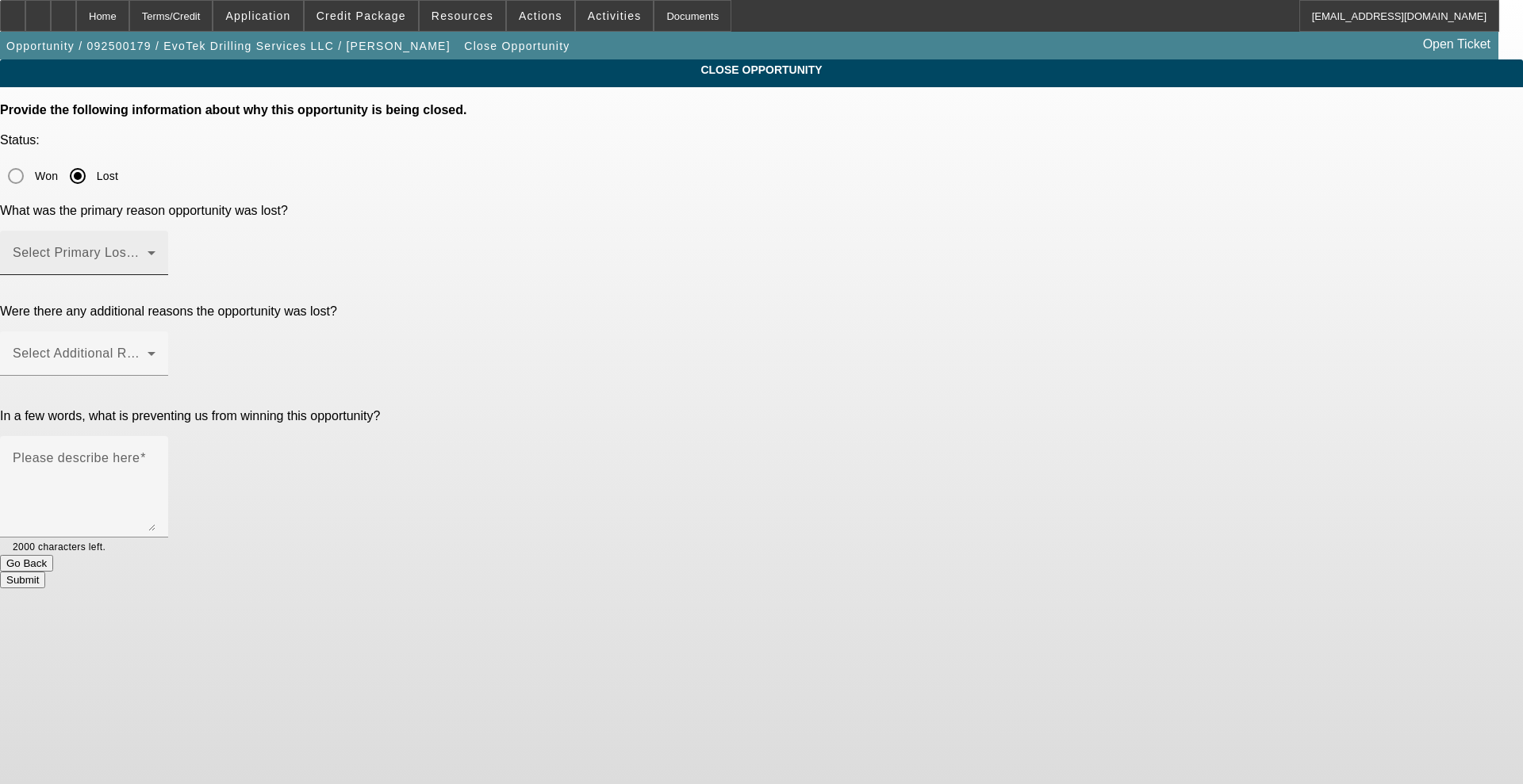
click at [148, 250] on span at bounding box center [80, 259] width 135 height 19
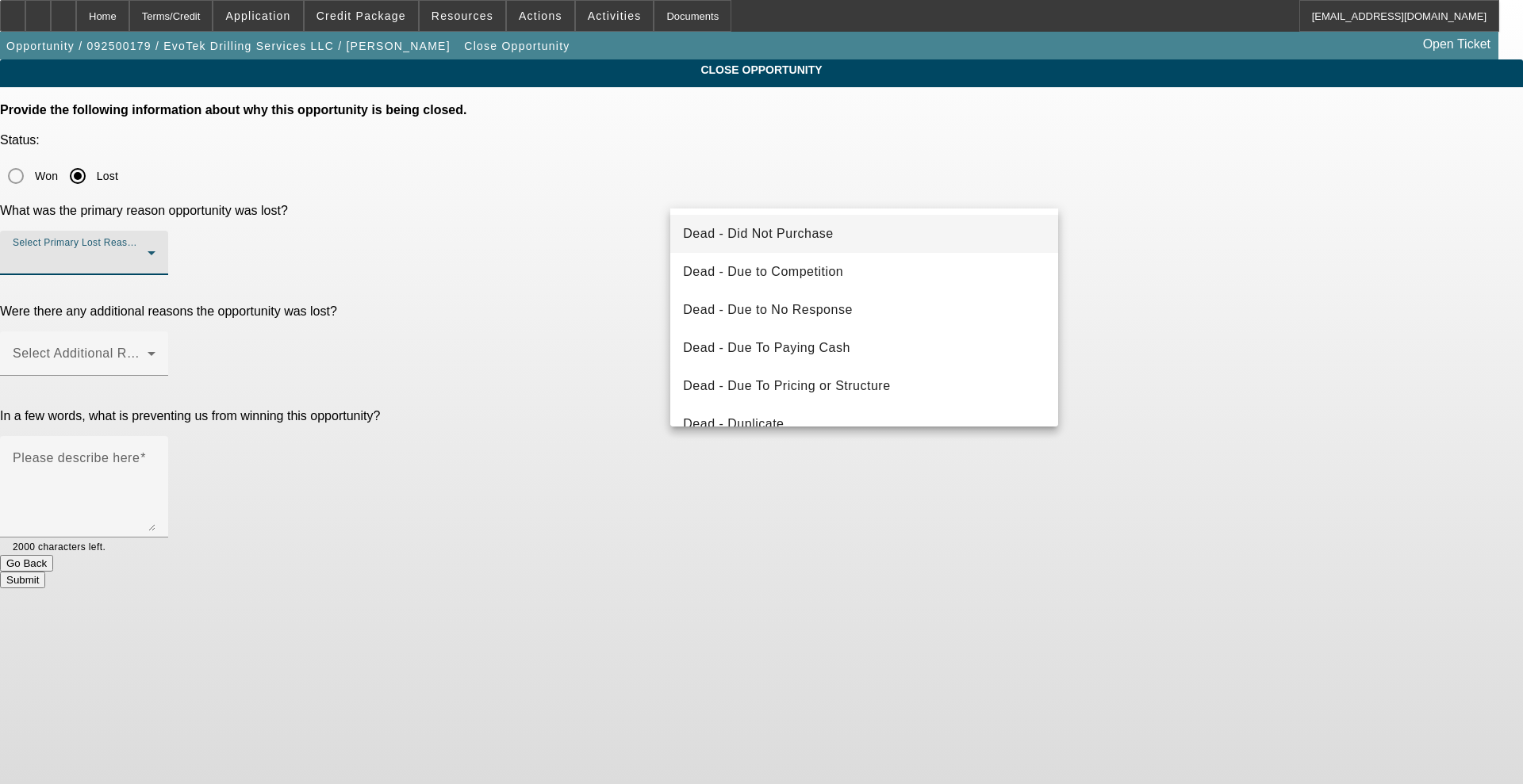
click at [138, 25] on div at bounding box center [762, 392] width 1523 height 784
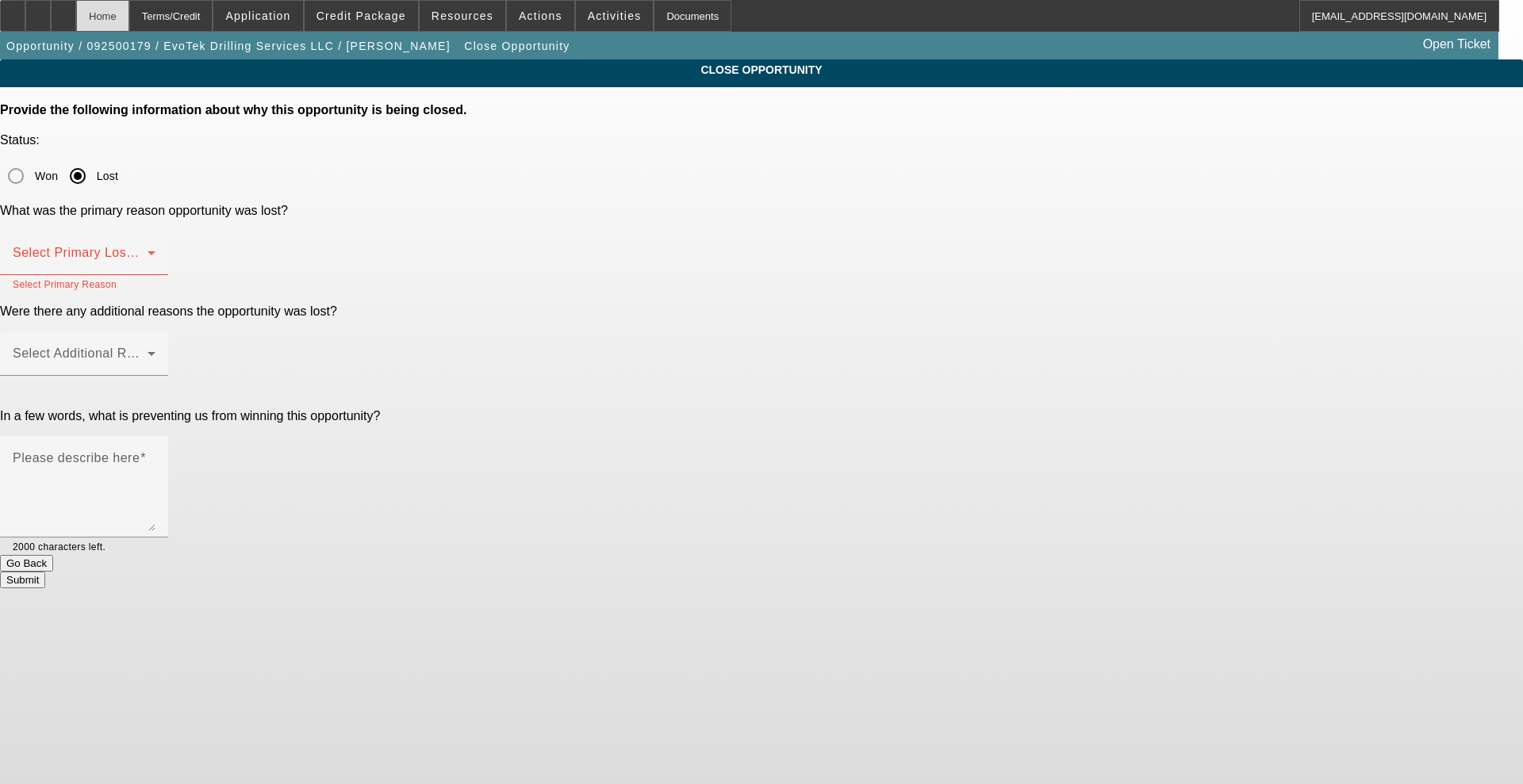
click at [129, 13] on div "Home" at bounding box center [102, 16] width 53 height 32
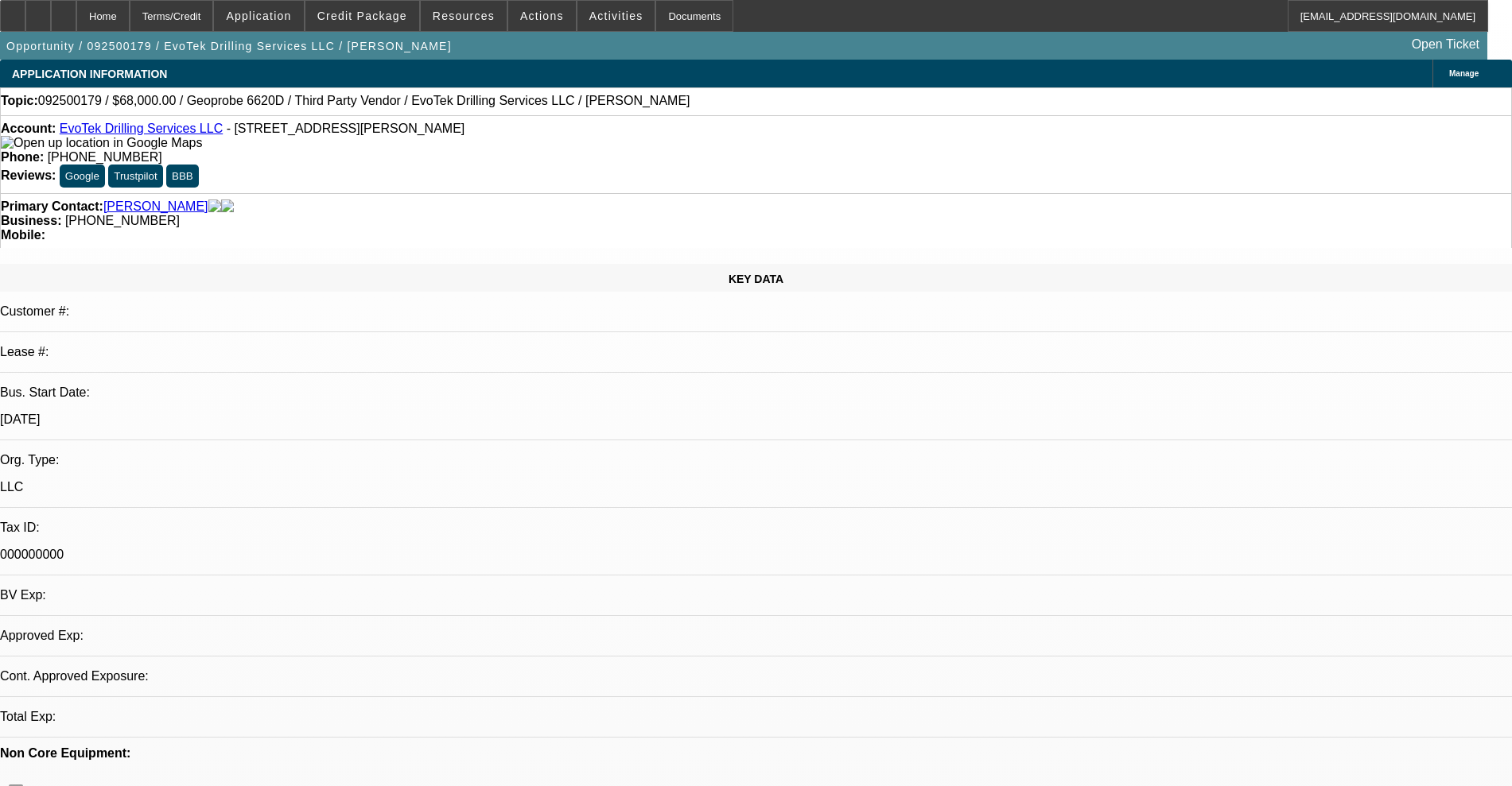
select select "0.2"
select select "2"
select select "0"
select select "6"
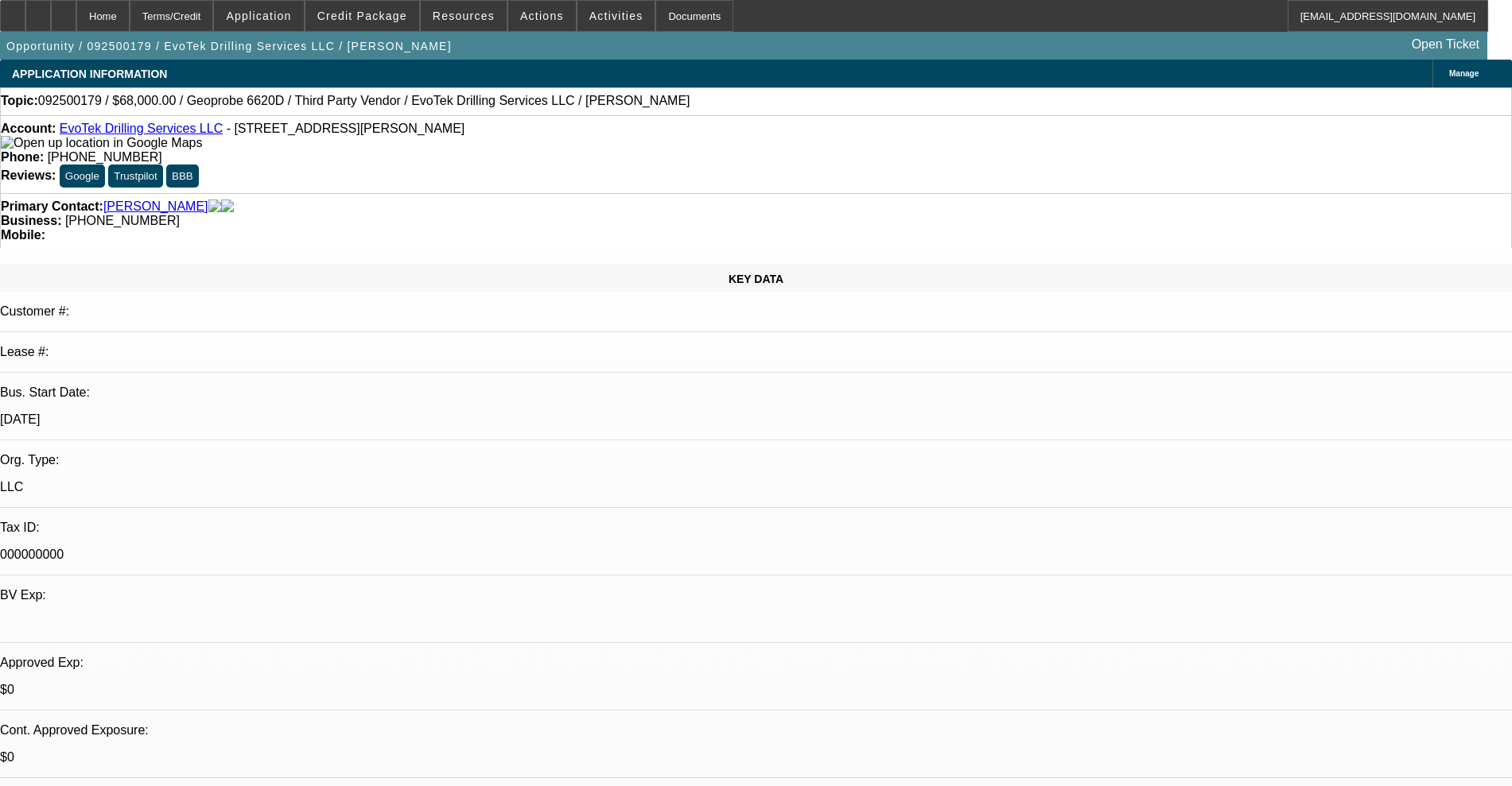
click at [529, 5] on span at bounding box center [542, 15] width 68 height 38
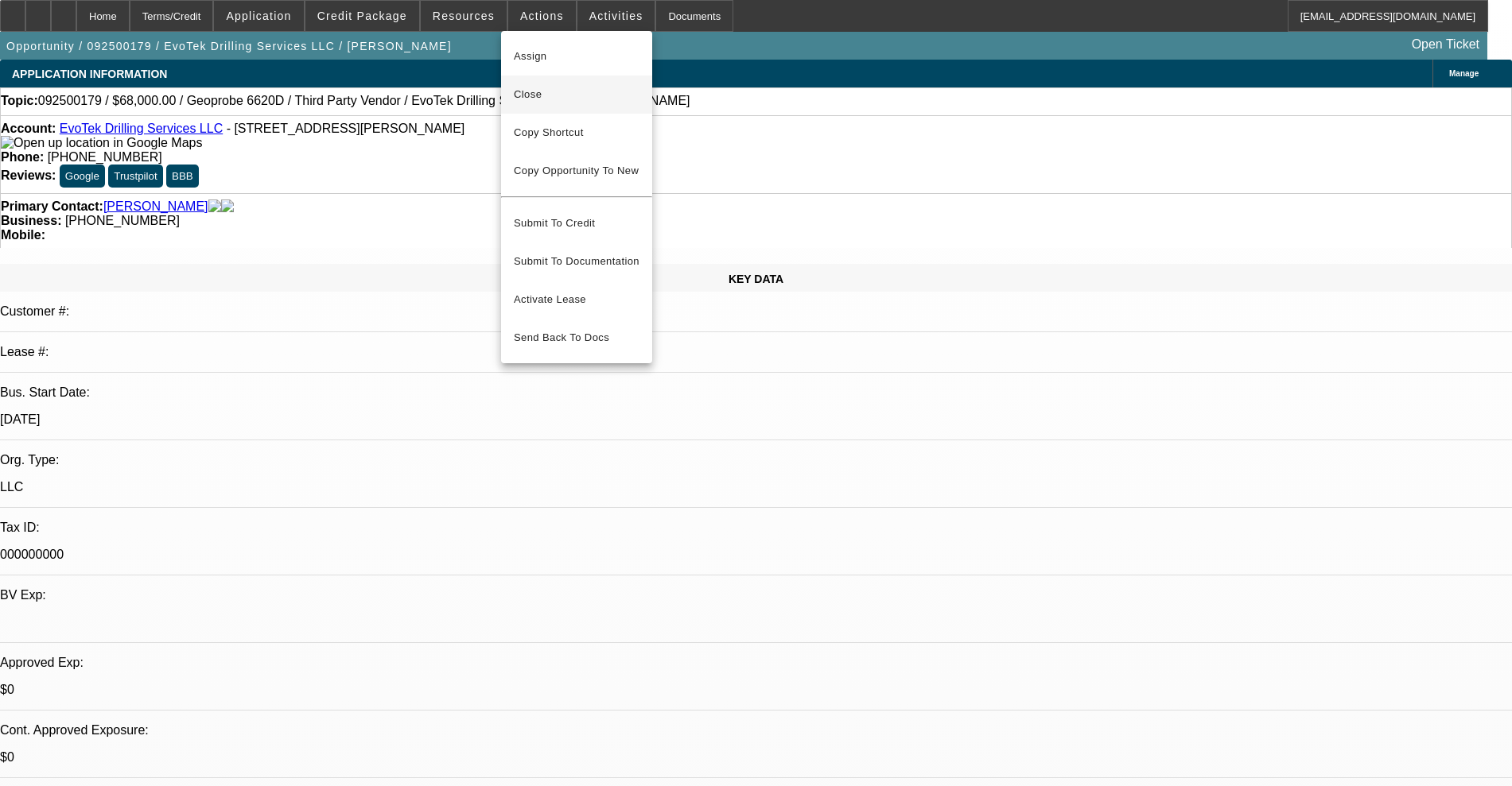
click at [556, 97] on span "Close" at bounding box center [577, 95] width 126 height 19
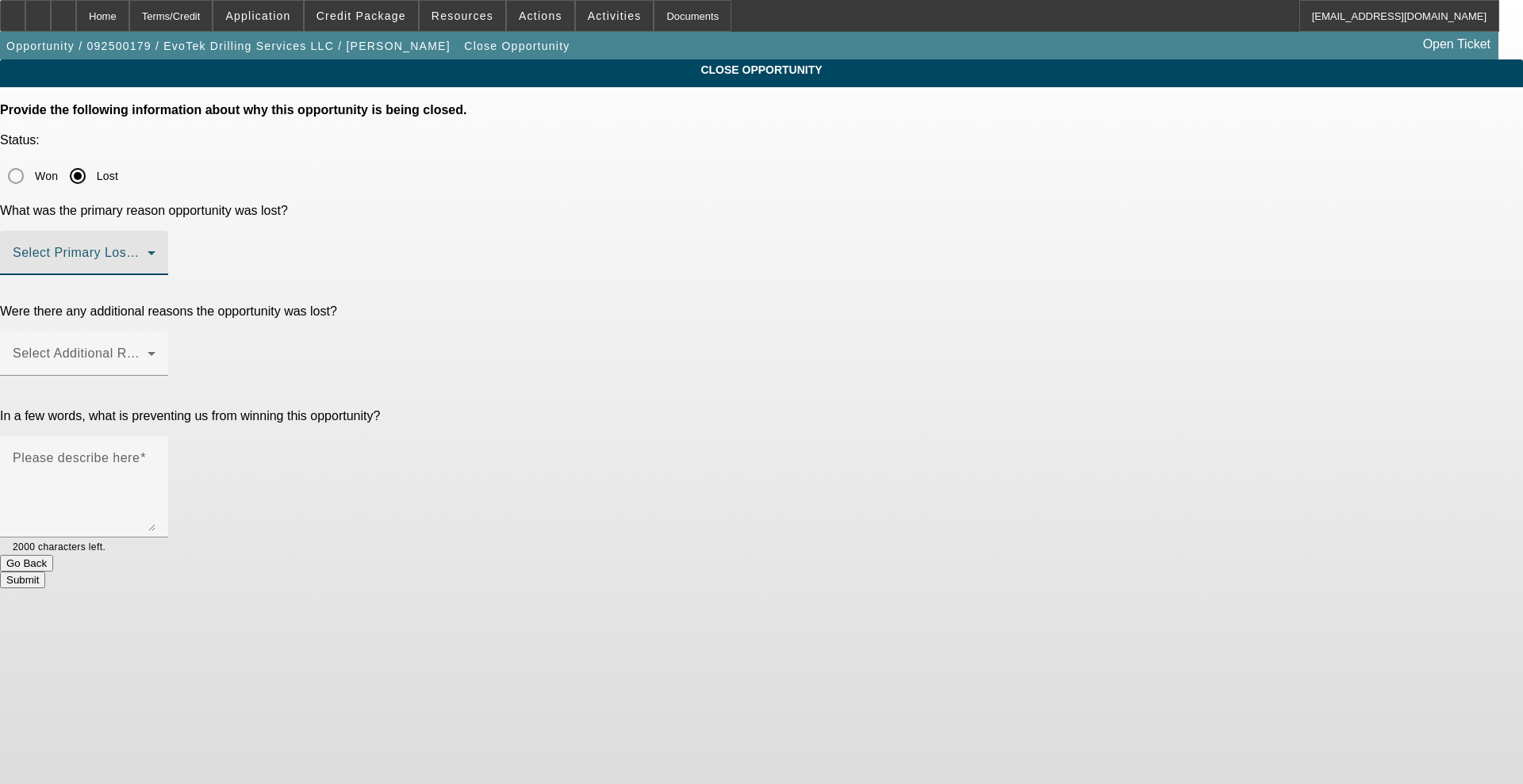
click at [148, 250] on span at bounding box center [80, 259] width 135 height 19
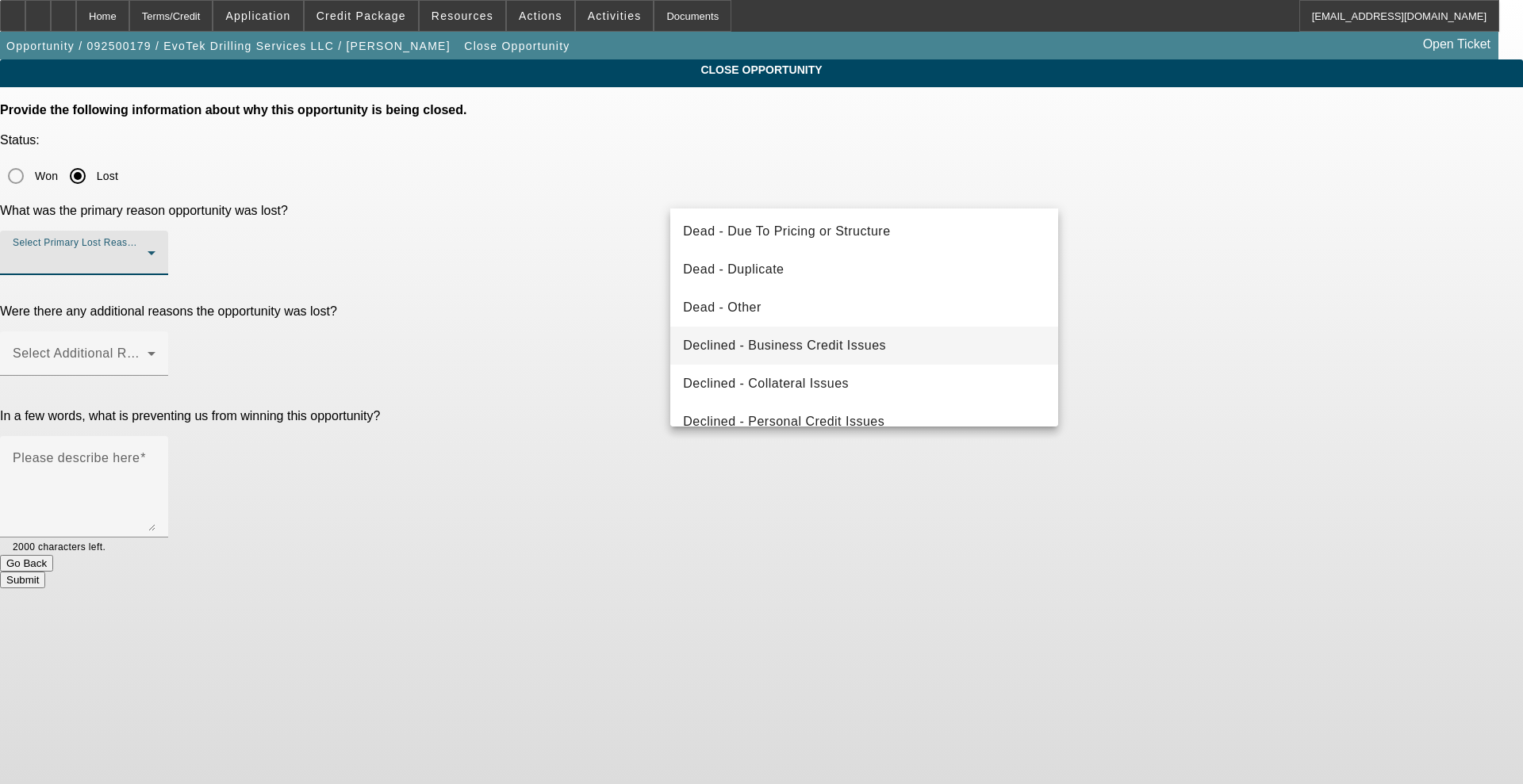
scroll to position [198, 0]
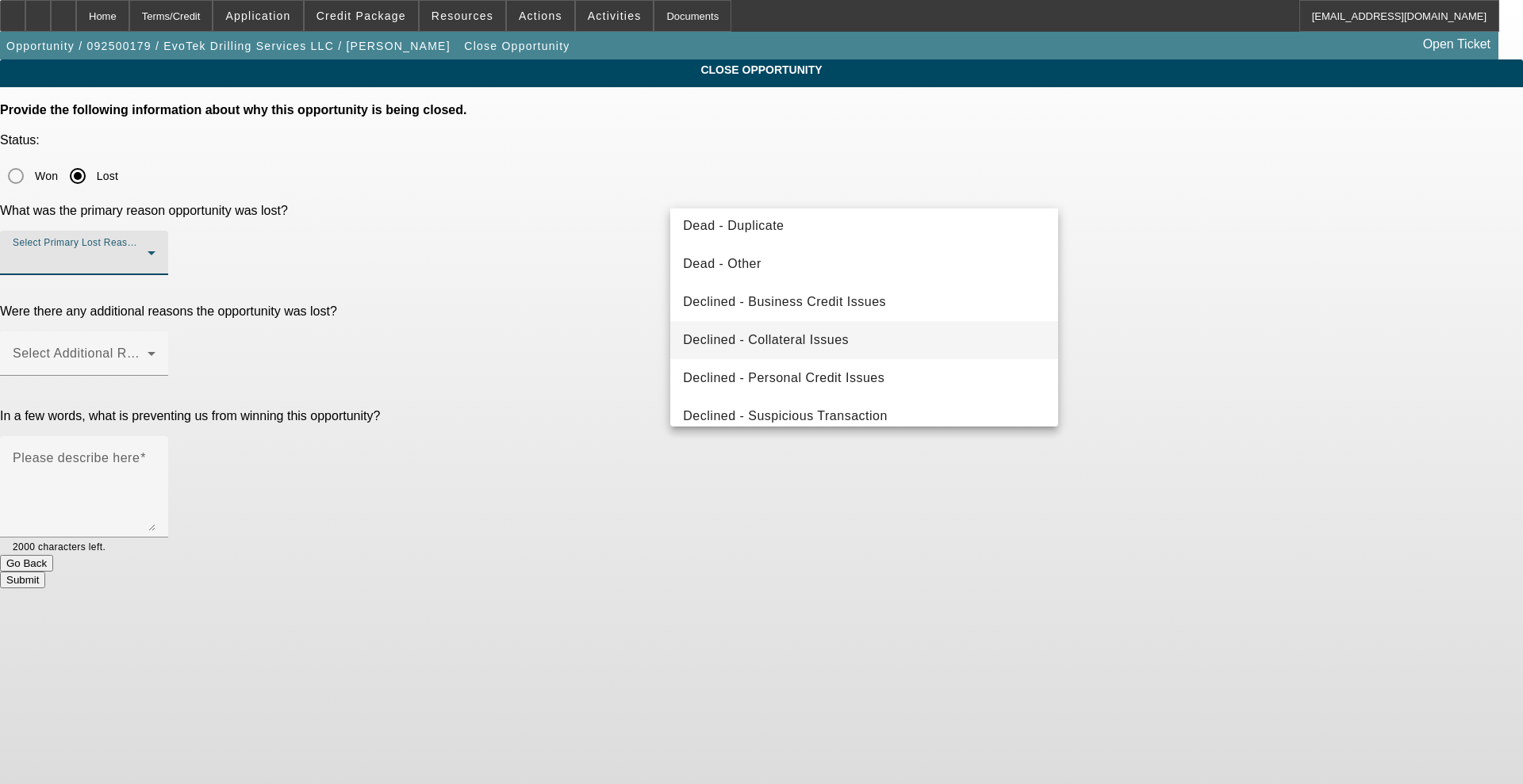
click at [791, 351] on mat-option "Declined - Collateral Issues" at bounding box center [864, 340] width 388 height 38
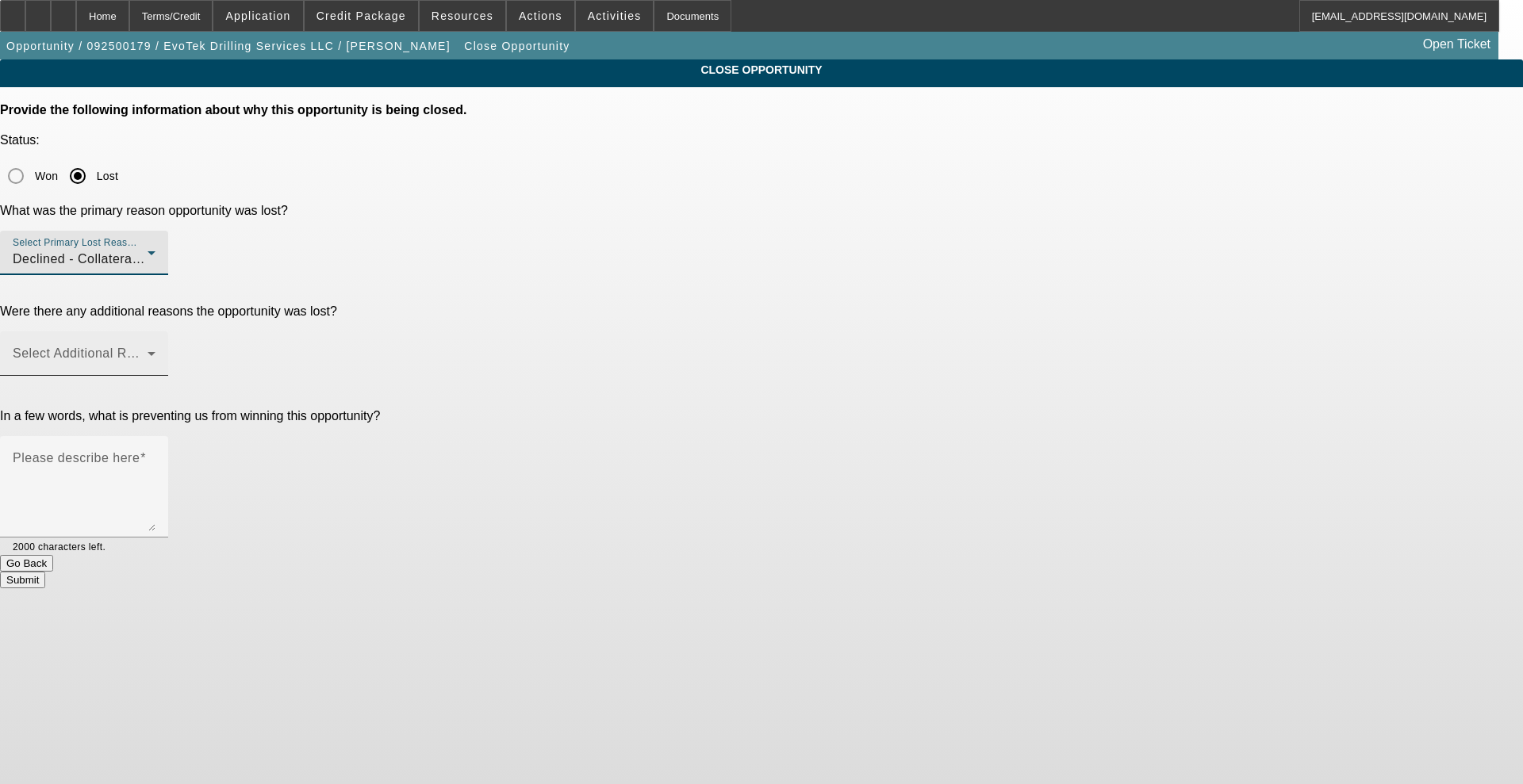
click at [148, 351] on span at bounding box center [80, 360] width 135 height 19
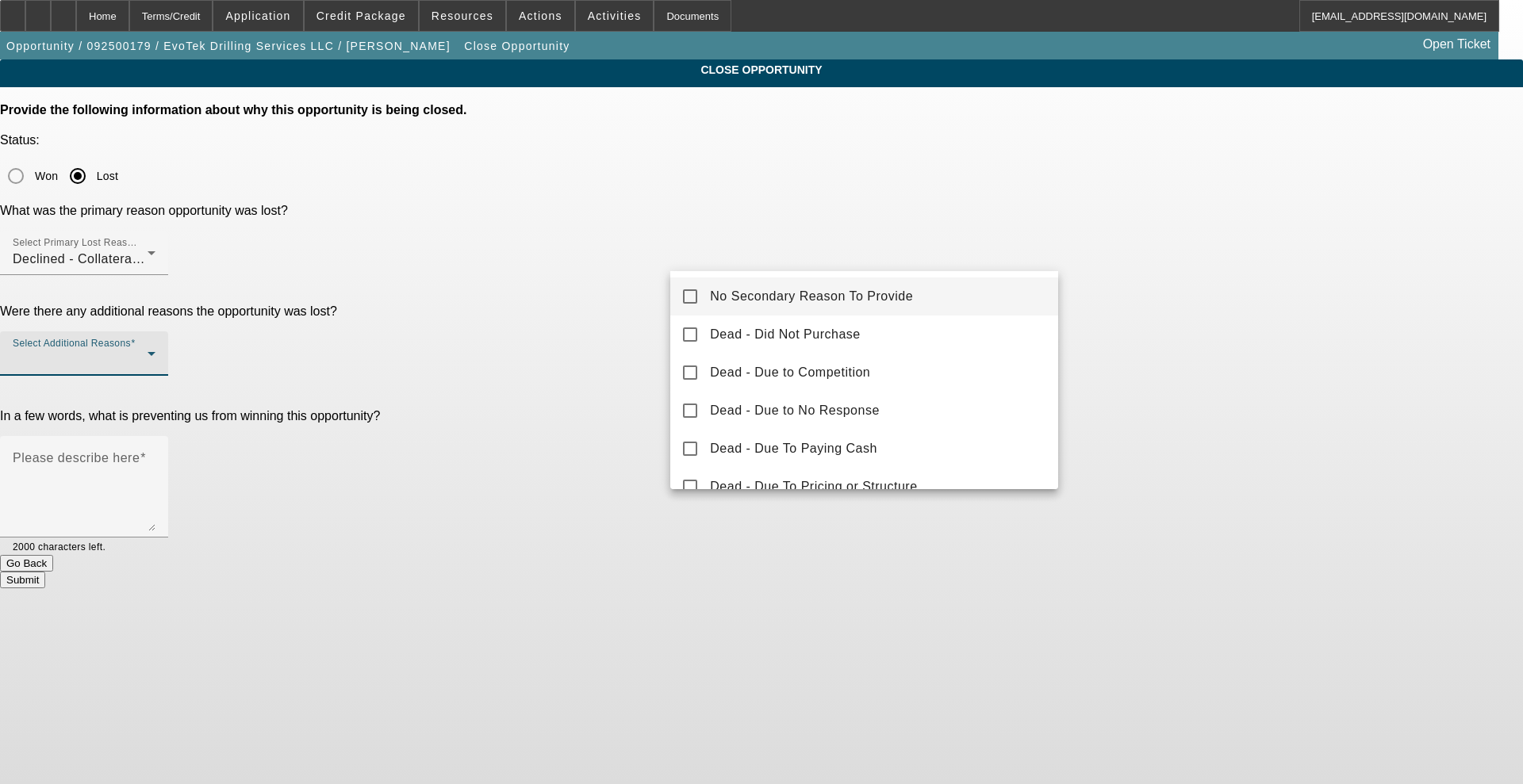
click at [680, 298] on mat-option "No Secondary Reason To Provide" at bounding box center [864, 296] width 388 height 38
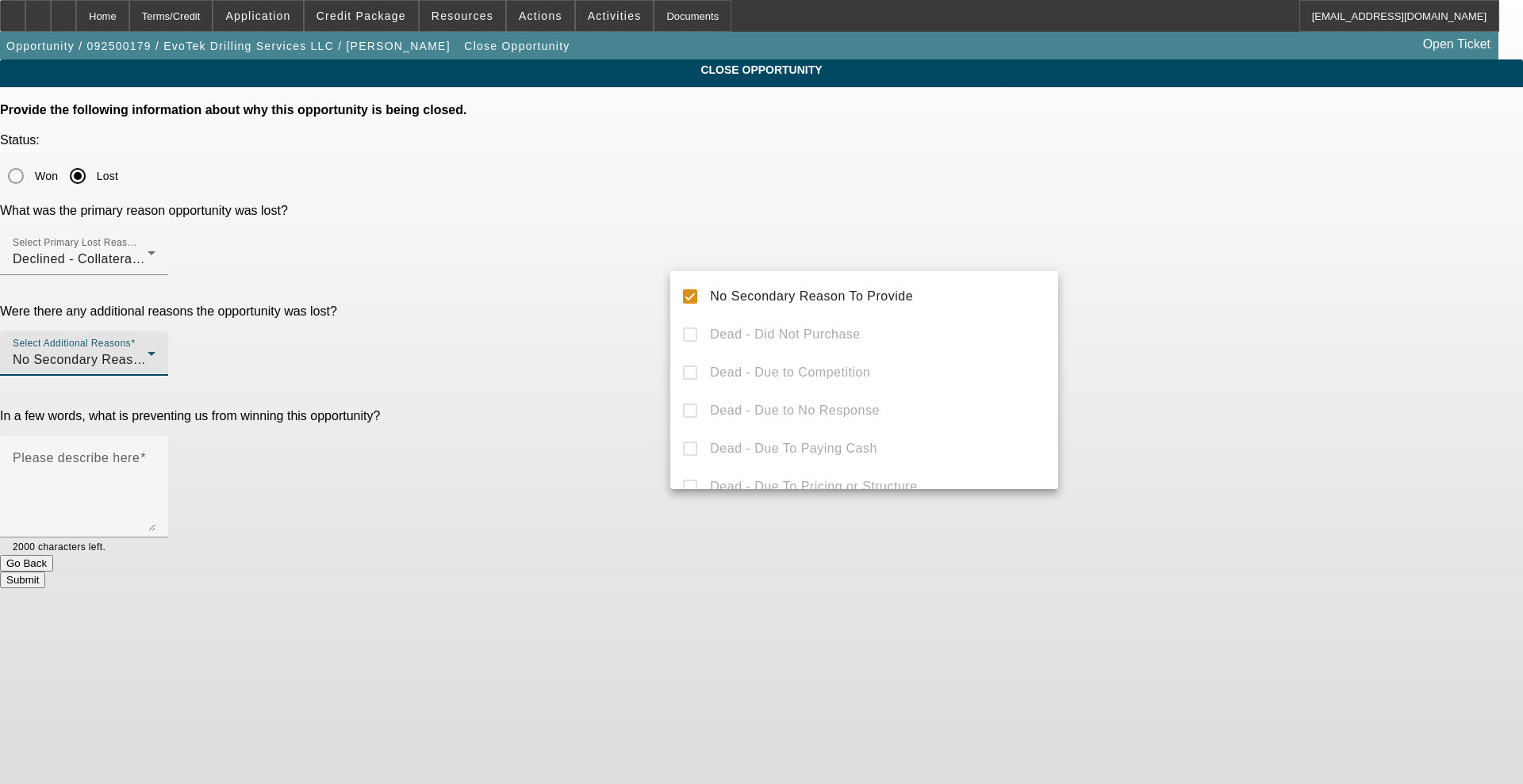
click at [669, 302] on div at bounding box center [762, 392] width 1523 height 784
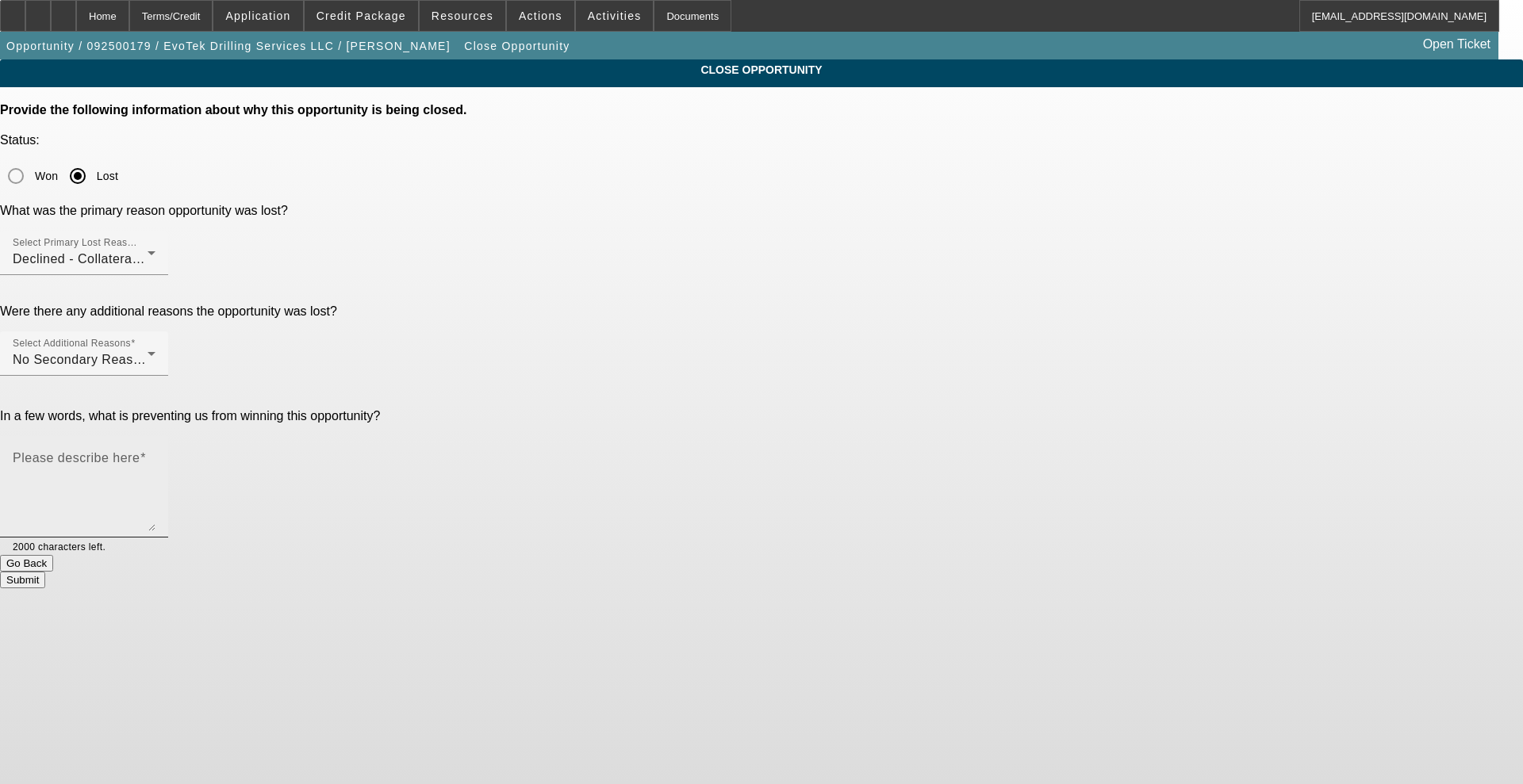
click at [155, 455] on textarea "Please describe here" at bounding box center [83, 493] width 143 height 76
type textarea "not core"
click at [46, 572] on button "Submit" at bounding box center [23, 580] width 46 height 17
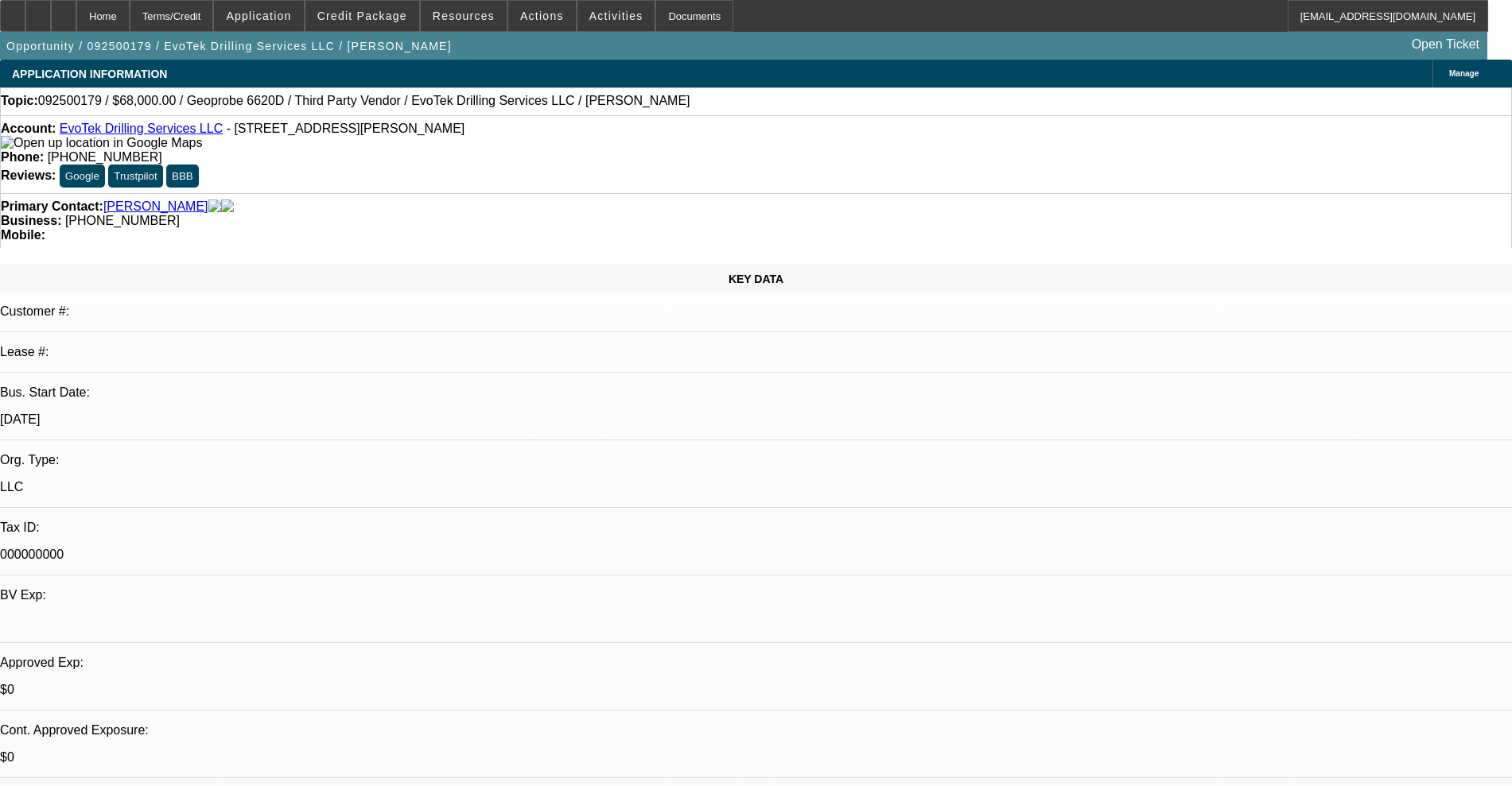
select select "0.2"
select select "2"
select select "0"
select select "6"
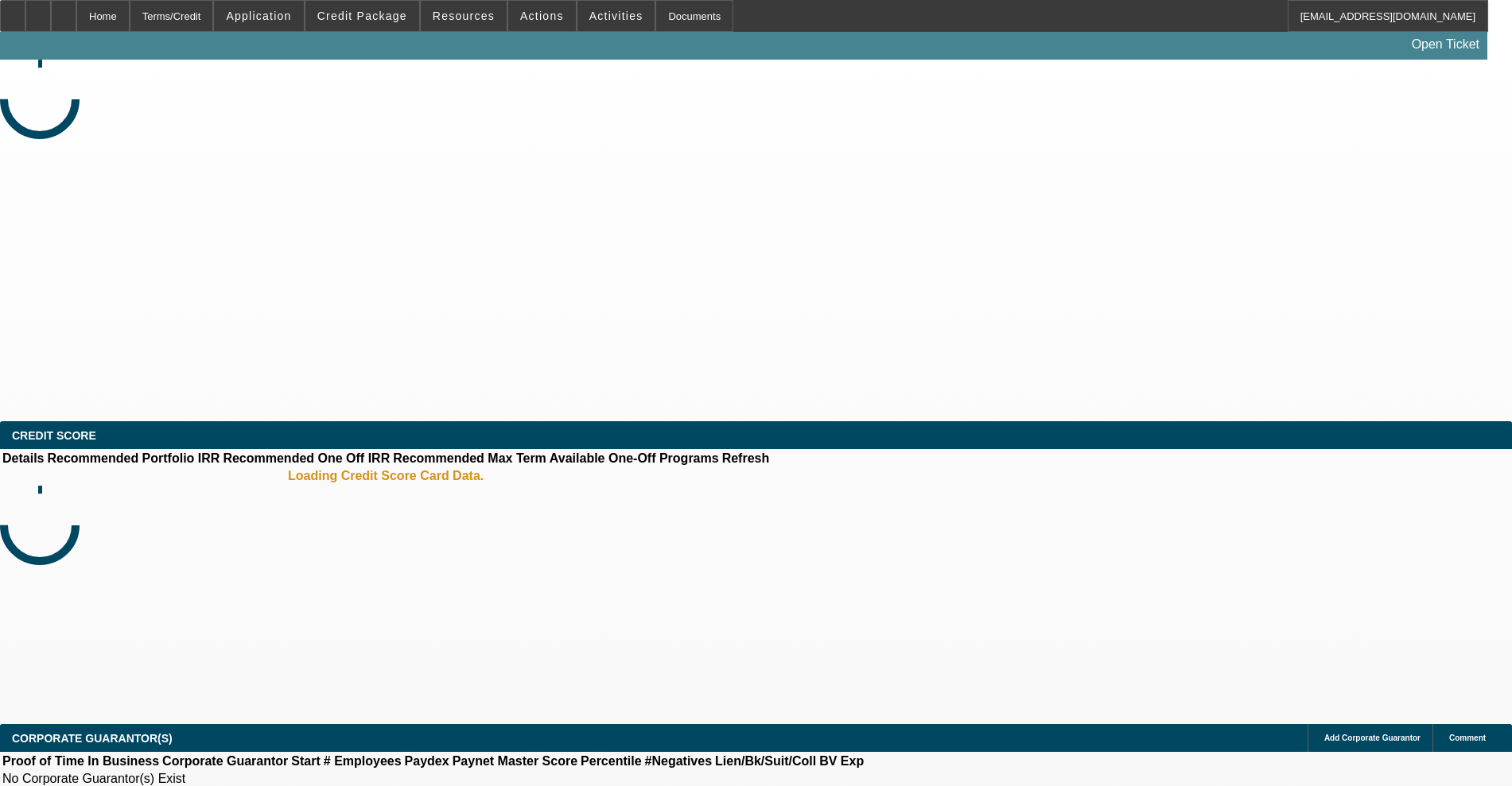
select select "0.15"
select select "2"
select select "0"
select select "6"
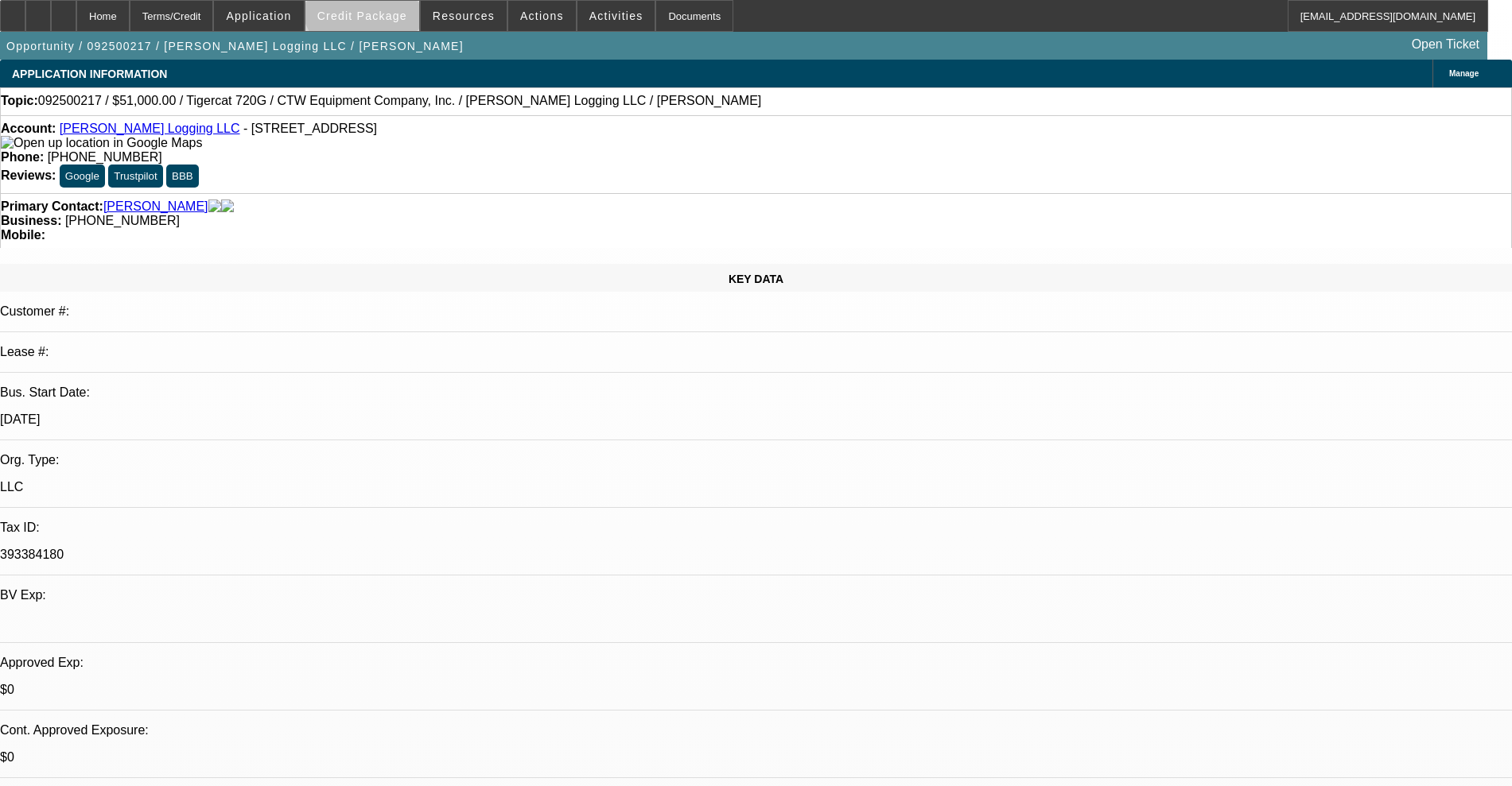
click at [393, 3] on span at bounding box center [362, 15] width 114 height 38
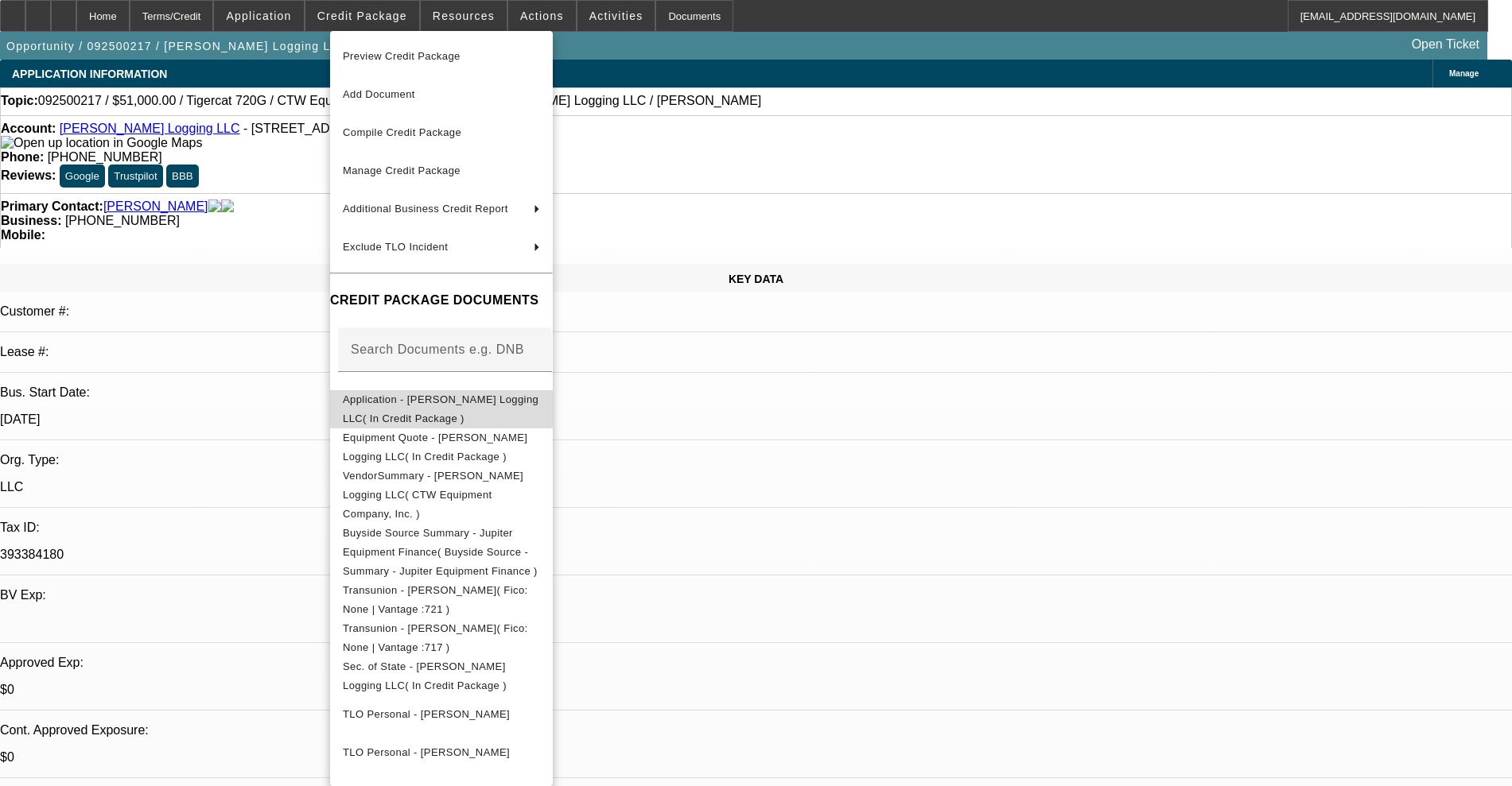
click at [459, 390] on button "Application - [PERSON_NAME] Logging LLC( In Credit Package )" at bounding box center [441, 409] width 222 height 38
